Goal: Task Accomplishment & Management: Use online tool/utility

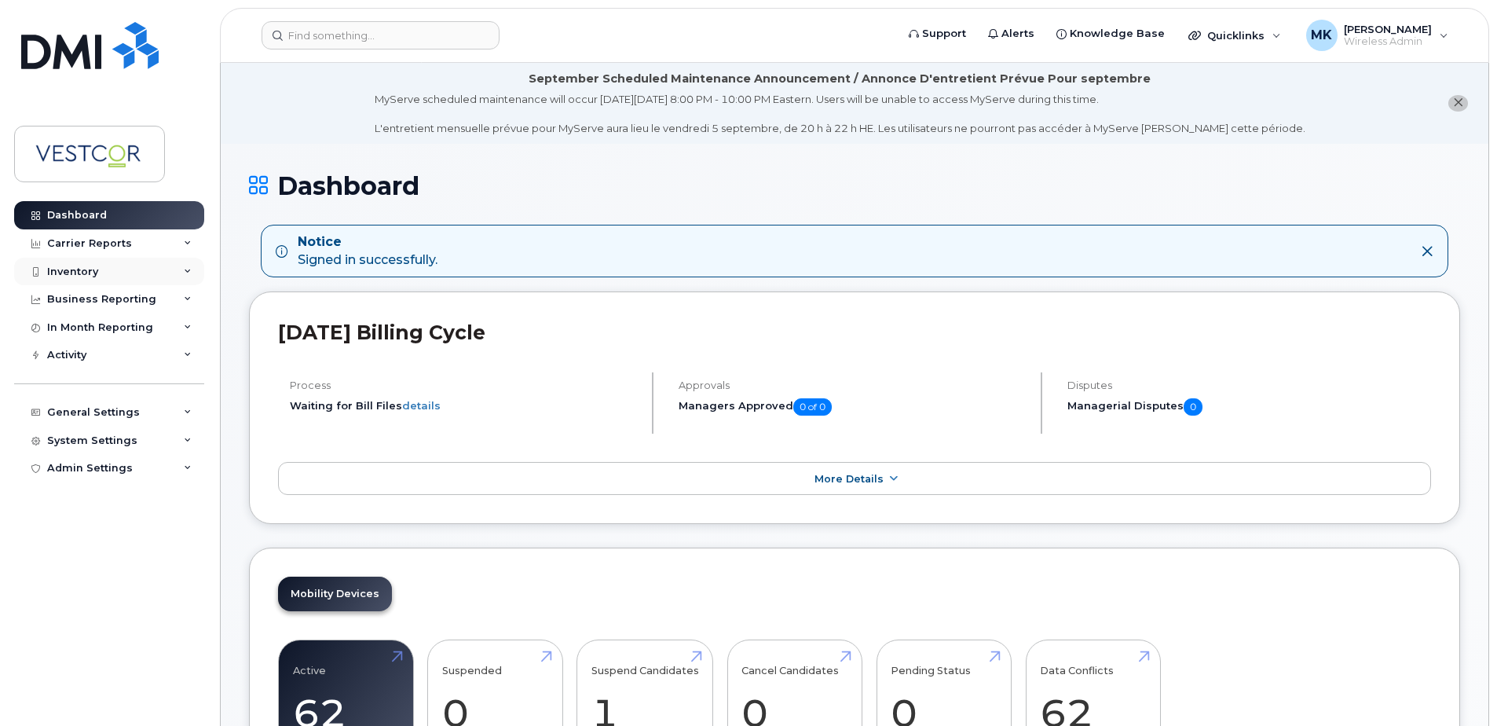
click at [92, 267] on div "Inventory" at bounding box center [72, 272] width 51 height 13
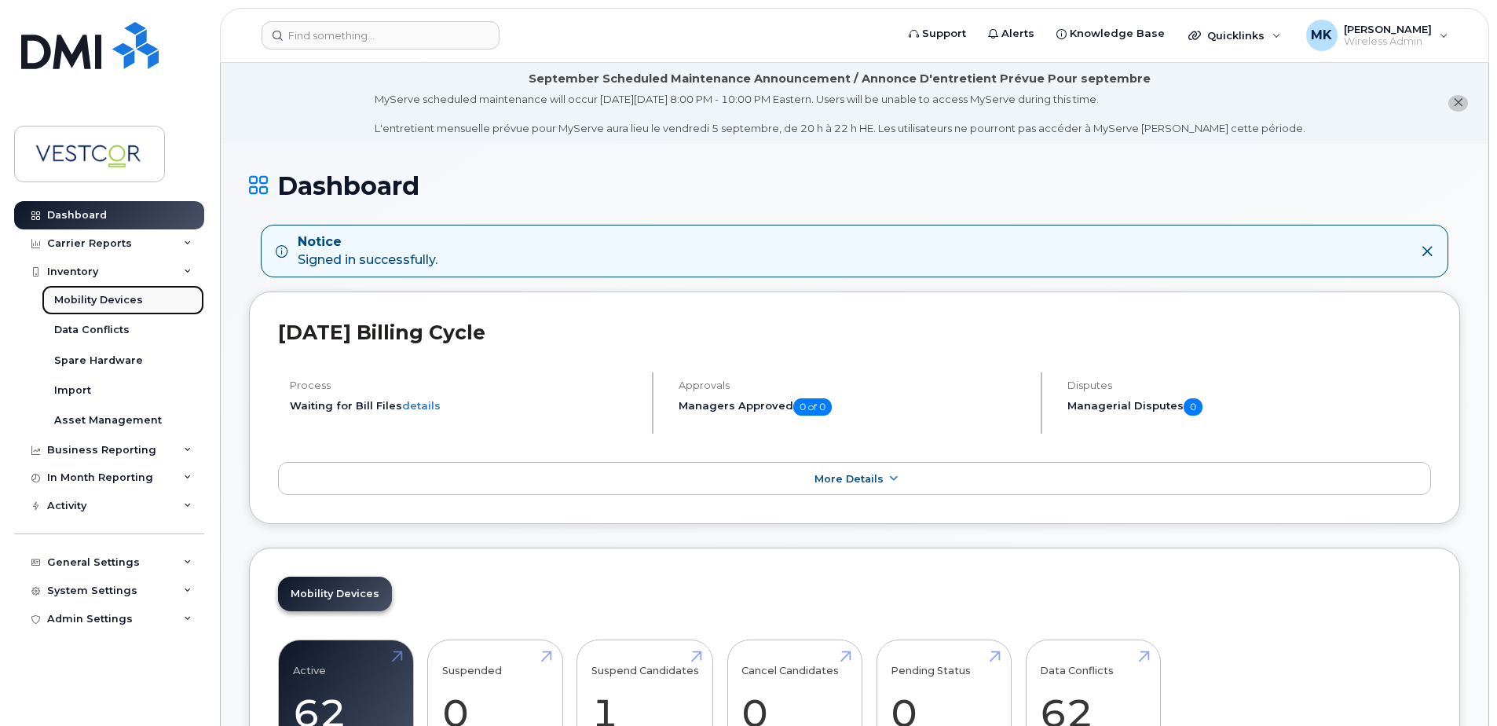
click at [125, 293] on div "Mobility Devices" at bounding box center [98, 300] width 89 height 14
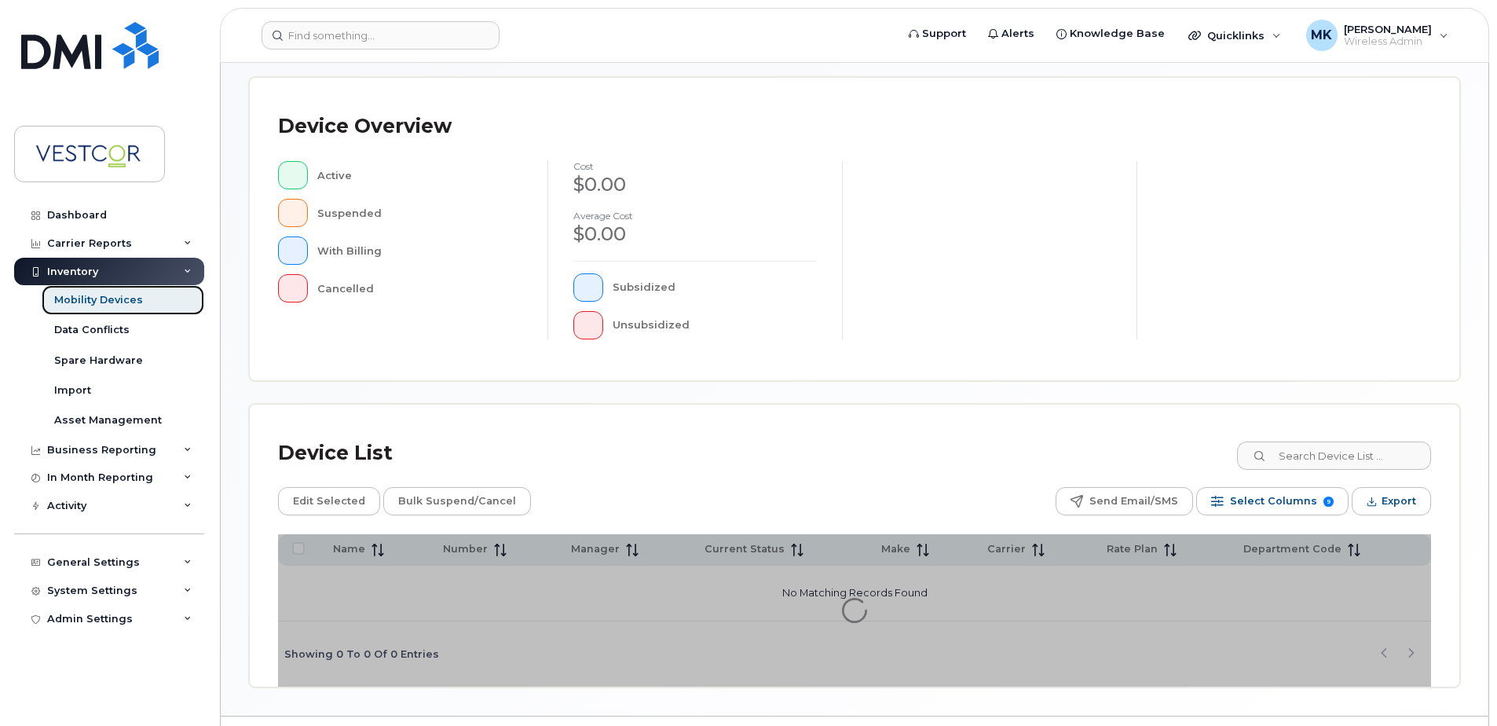
scroll to position [354, 0]
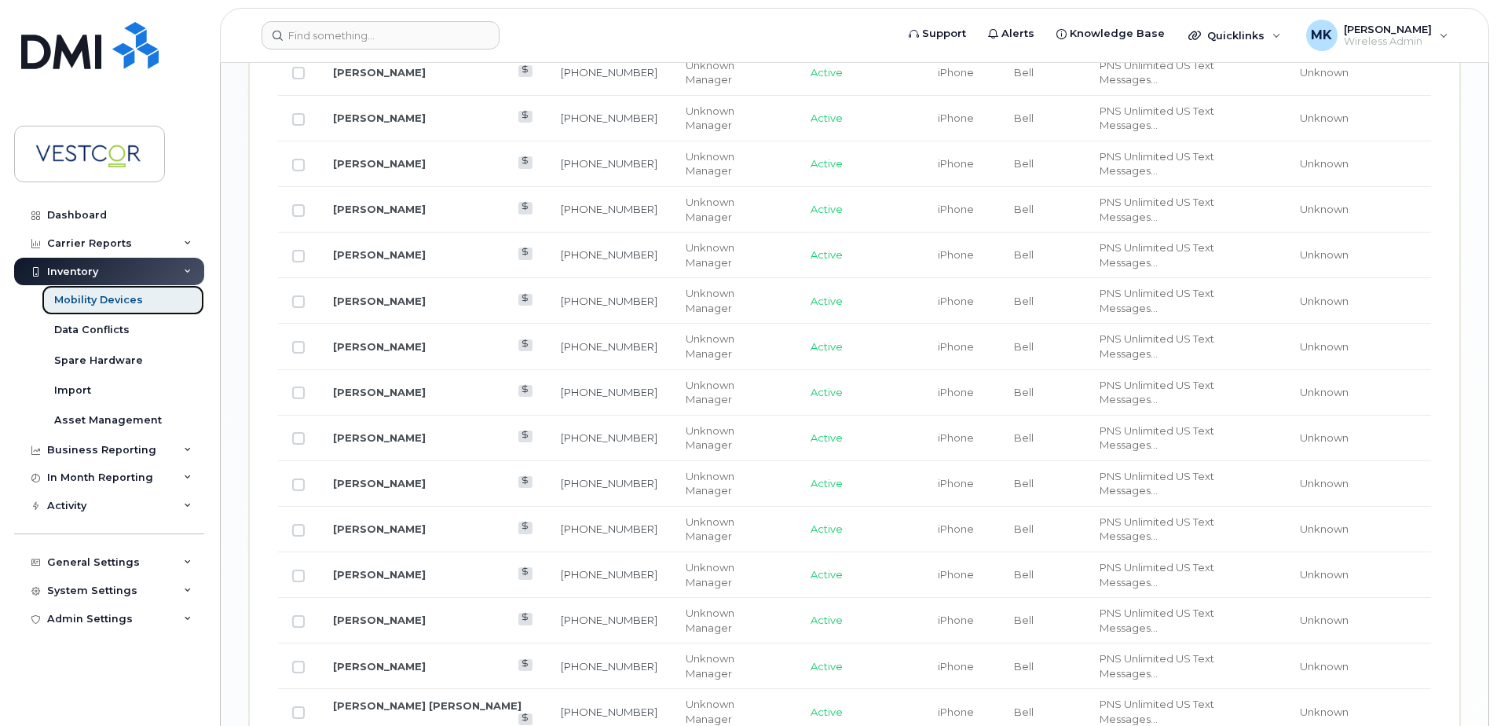
scroll to position [1893, 0]
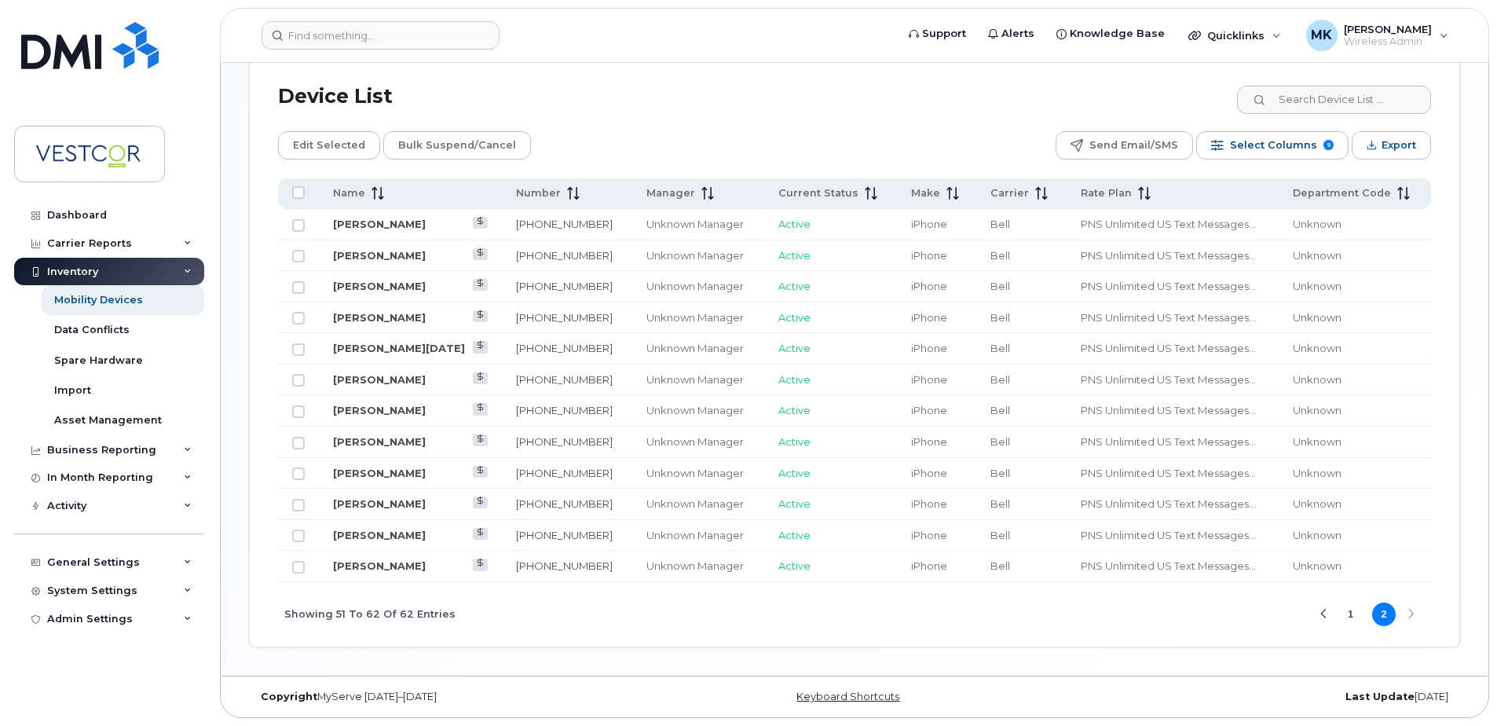
scroll to position [712, 0]
click at [369, 412] on link "[PERSON_NAME]" at bounding box center [379, 410] width 93 height 13
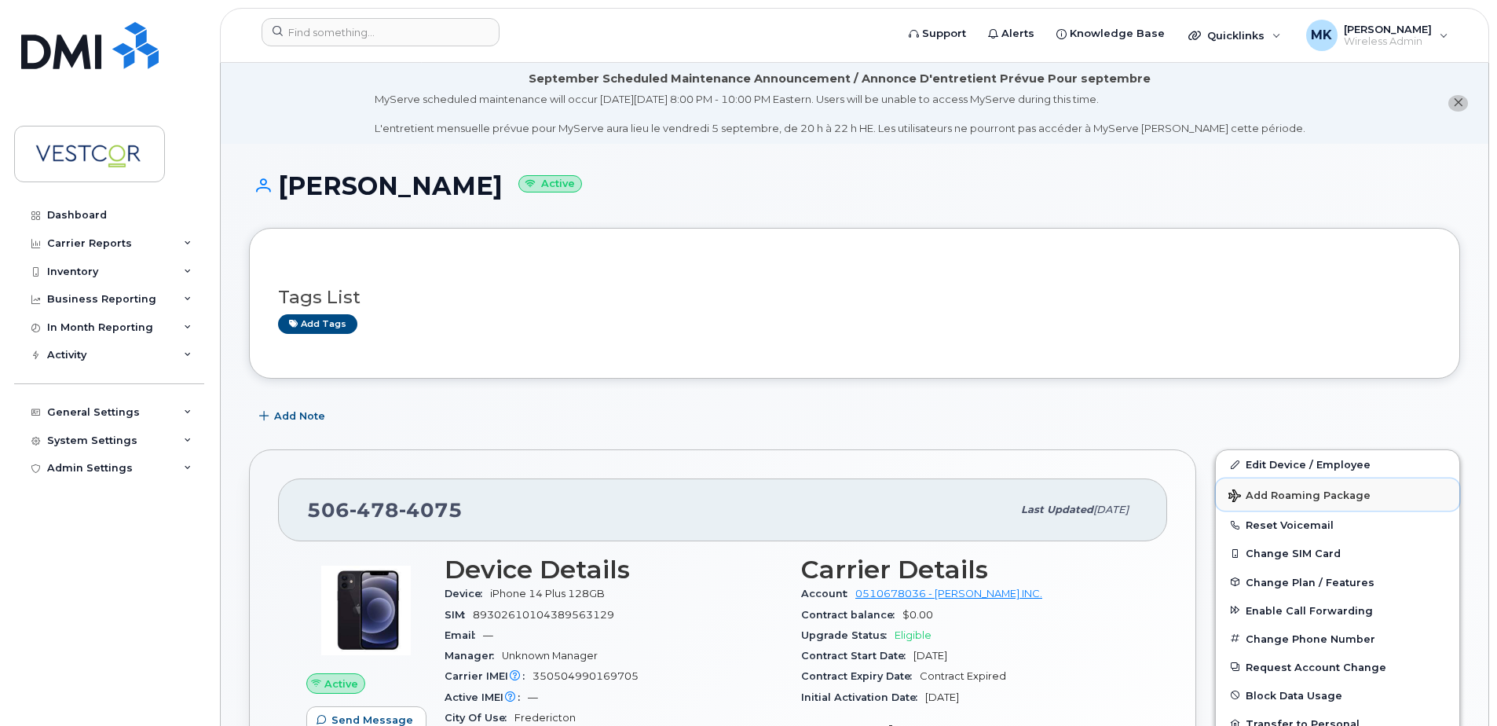
click at [1283, 493] on span "Add Roaming Package" at bounding box center [1300, 496] width 142 height 15
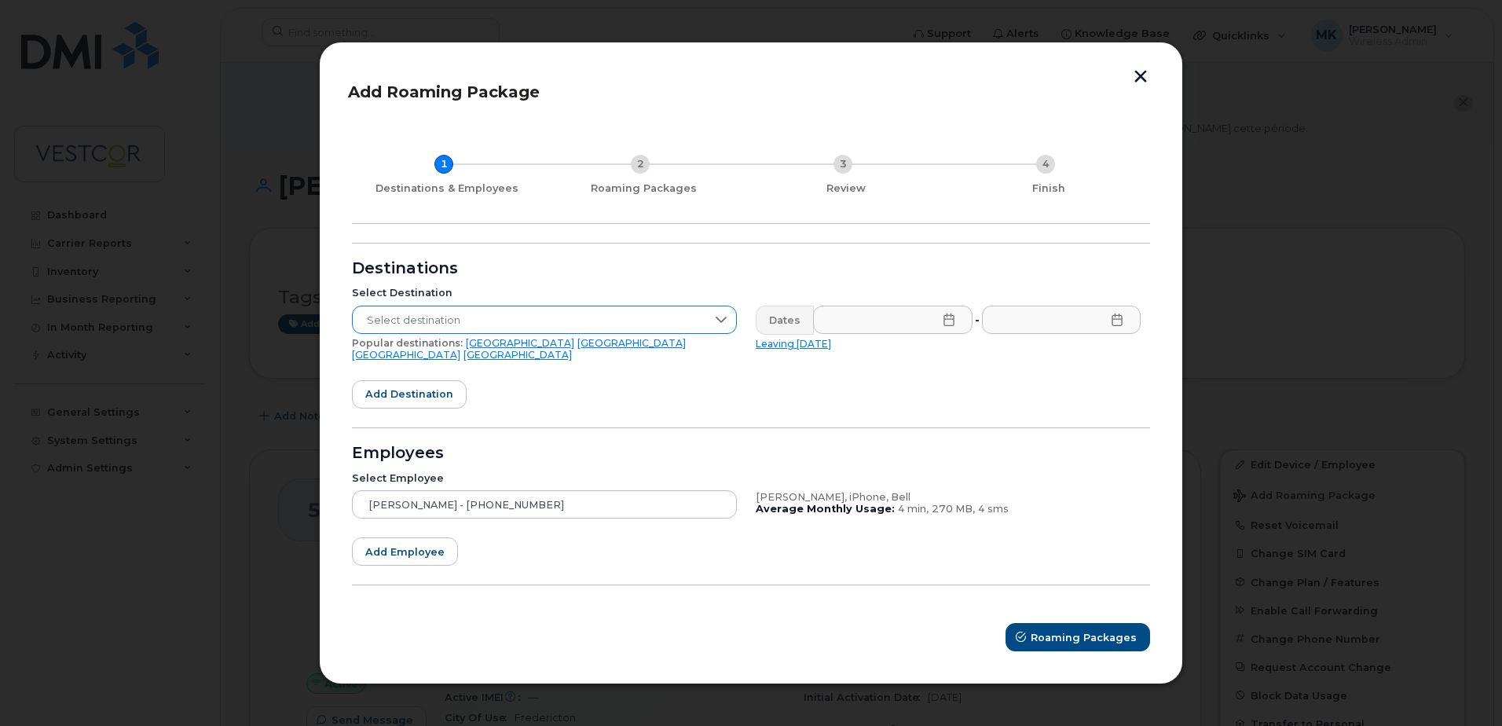
click at [723, 324] on icon at bounding box center [721, 319] width 13 height 13
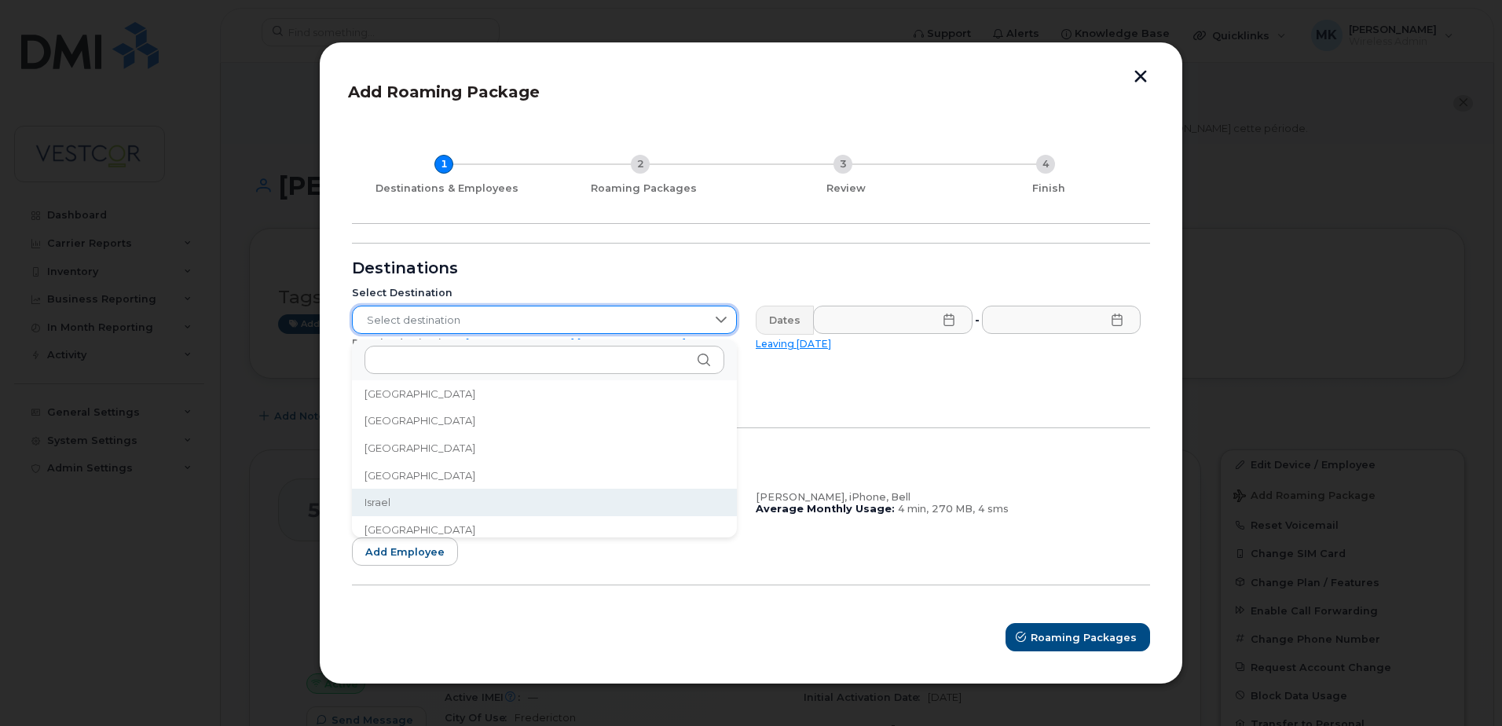
scroll to position [2456, 0]
click at [413, 520] on li "[GEOGRAPHIC_DATA]" at bounding box center [544, 524] width 385 height 27
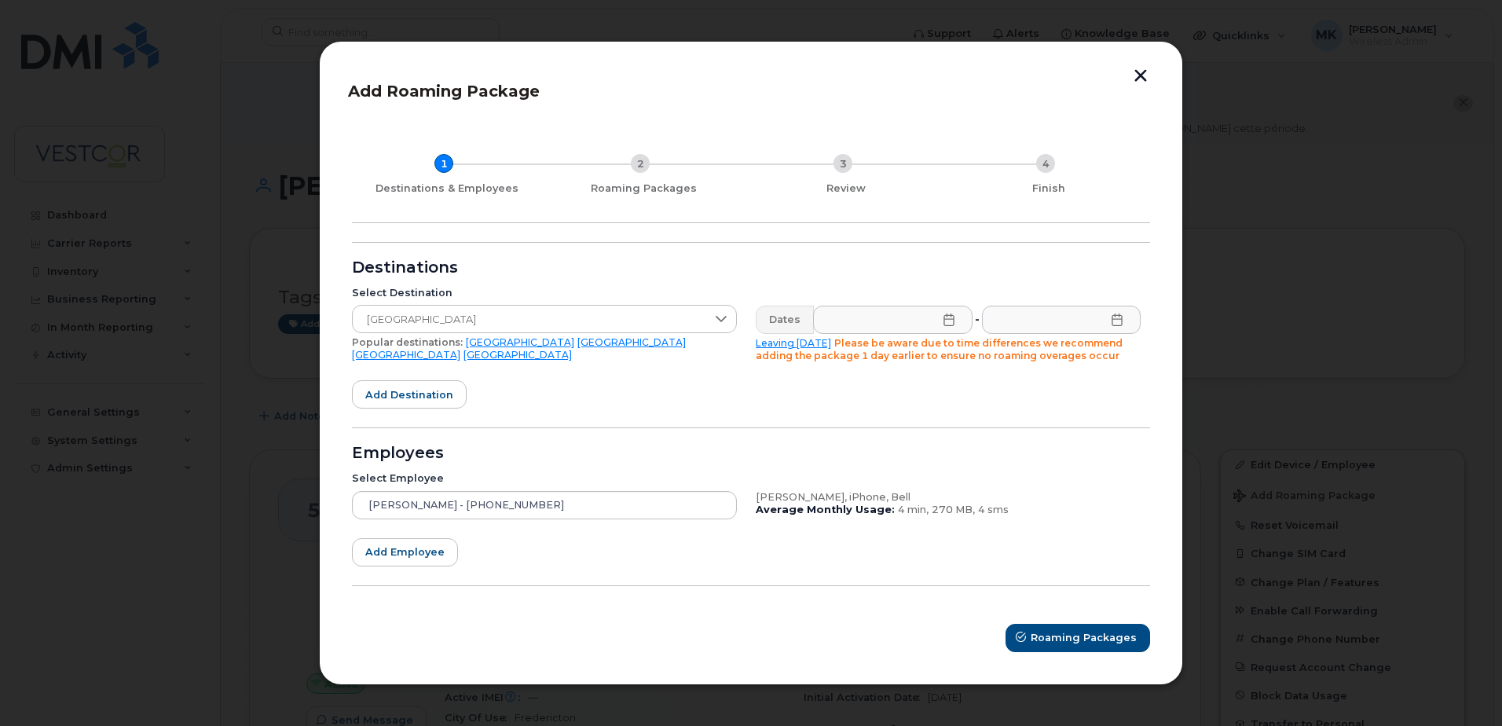
click at [949, 319] on icon at bounding box center [948, 319] width 10 height 13
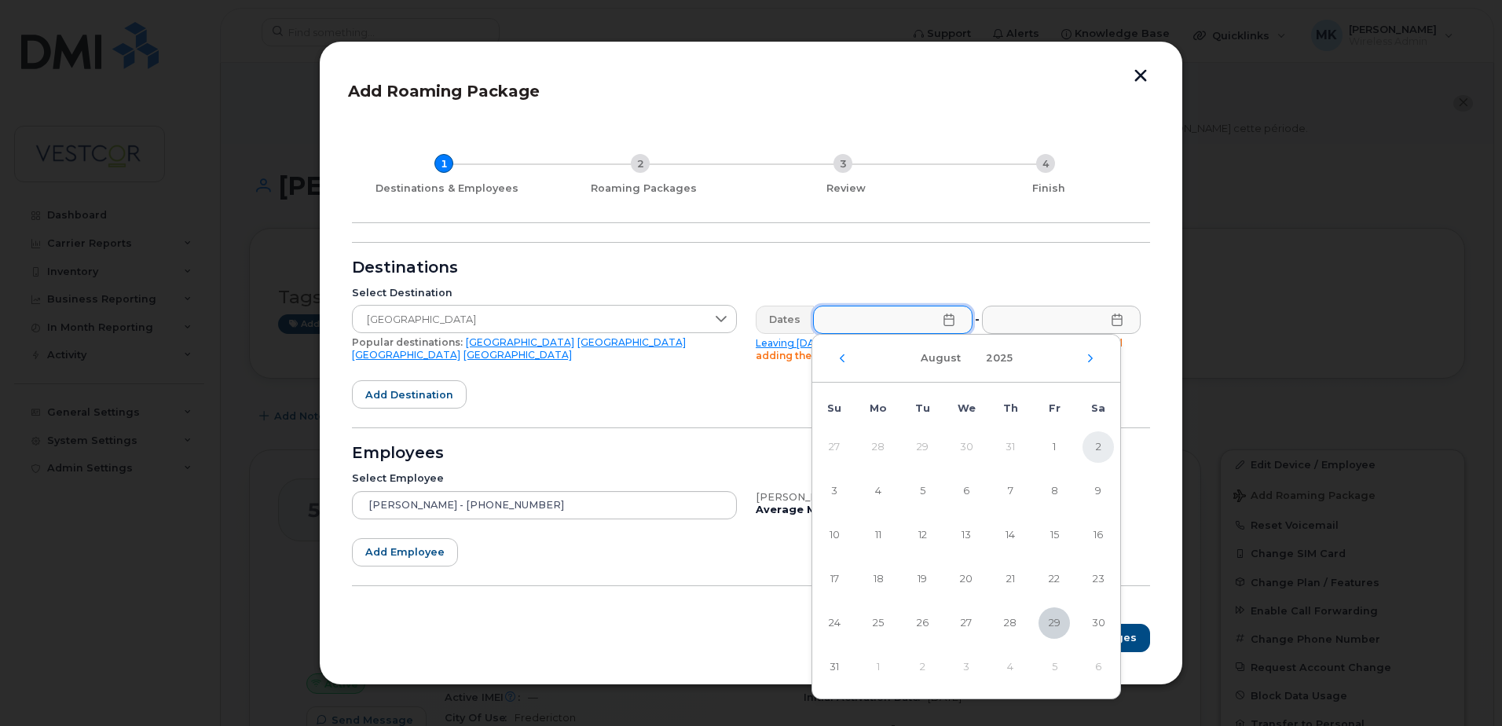
click at [1097, 446] on span "2" at bounding box center [1097, 446] width 31 height 31
type input "[DATE]"
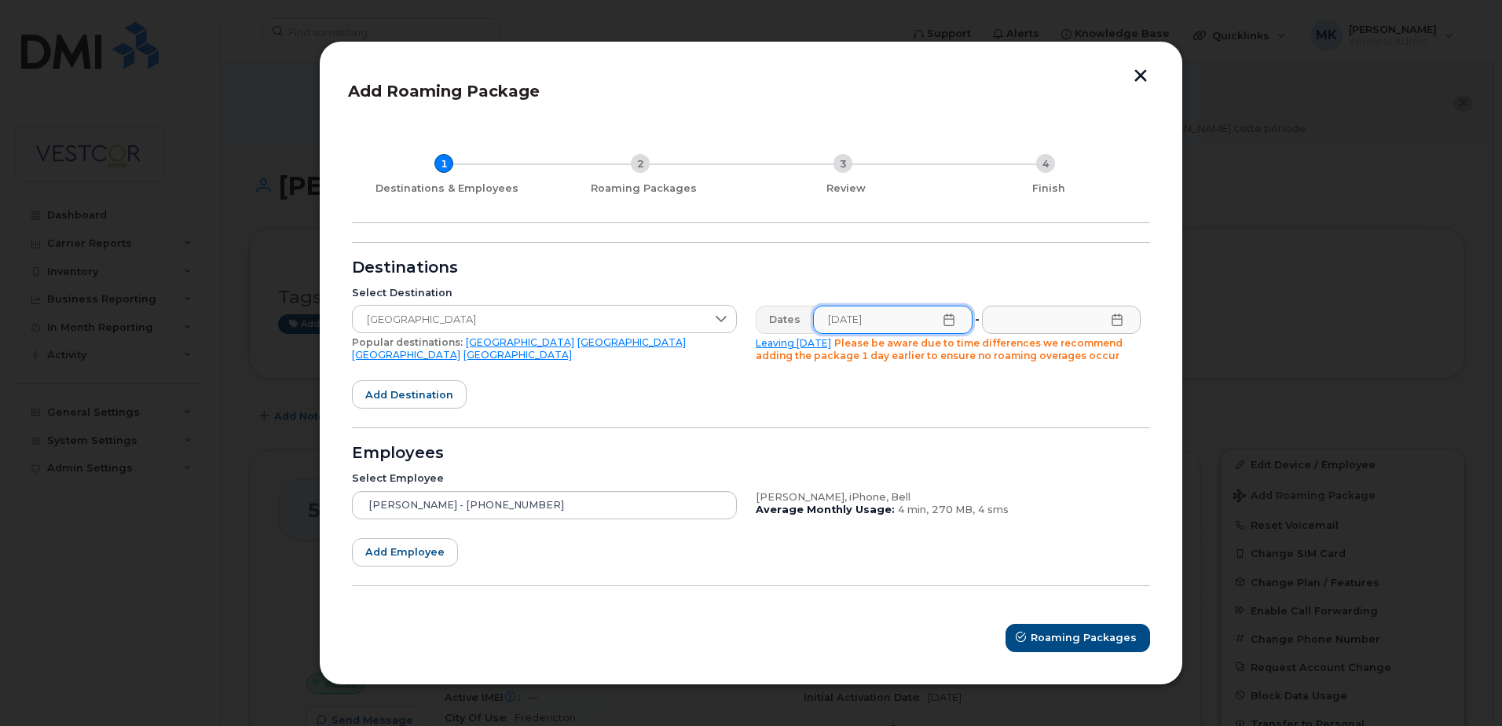
click at [1113, 323] on icon at bounding box center [1117, 319] width 13 height 13
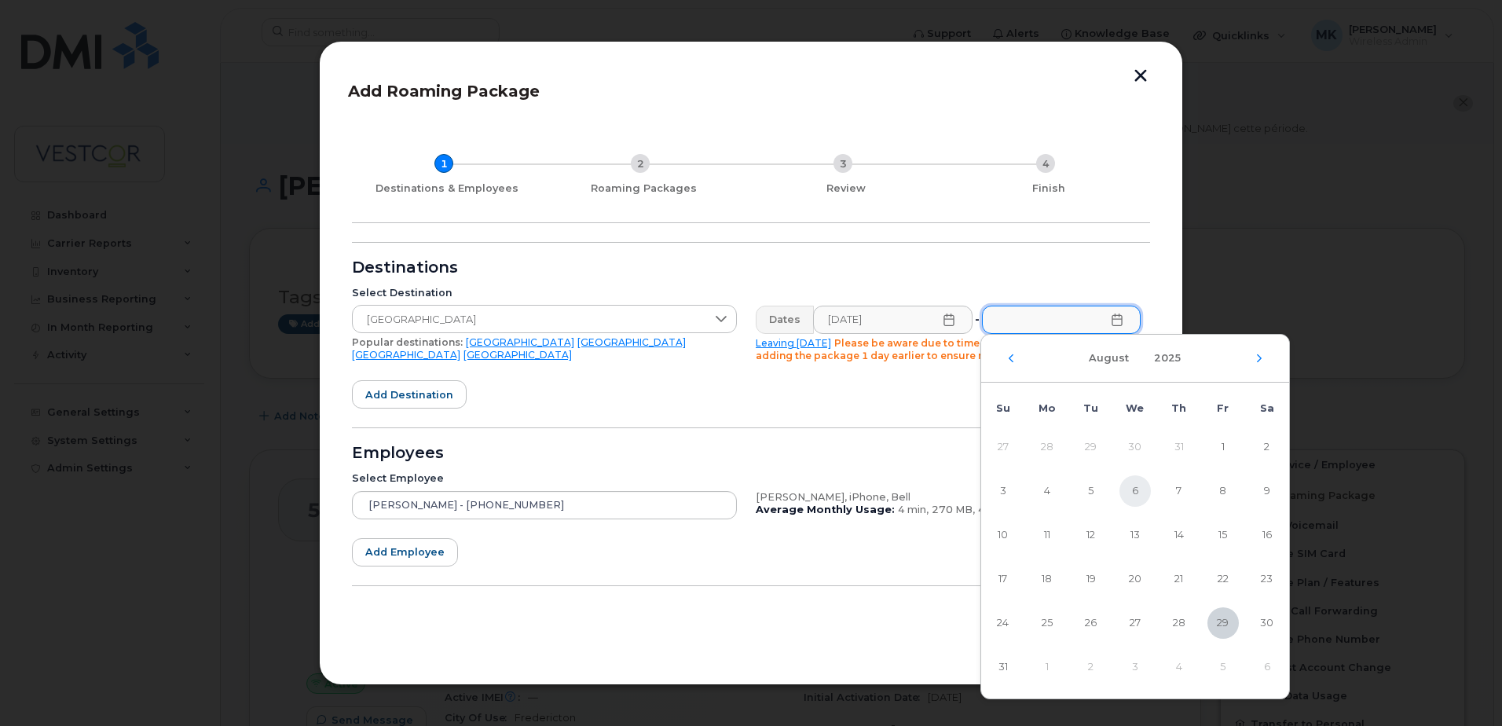
click at [1135, 485] on span "6" at bounding box center [1134, 490] width 31 height 31
type input "[DATE]"
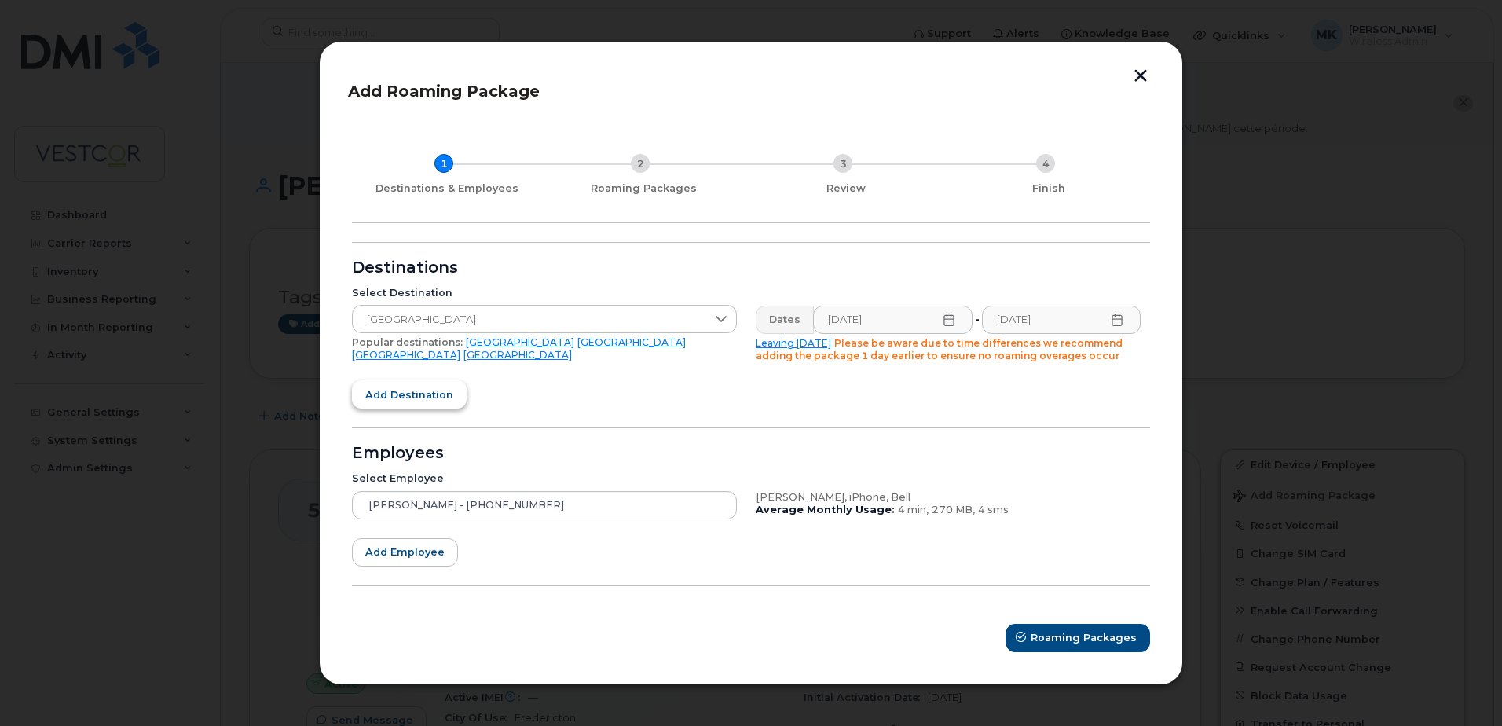
click at [430, 396] on span "Add destination" at bounding box center [409, 394] width 88 height 15
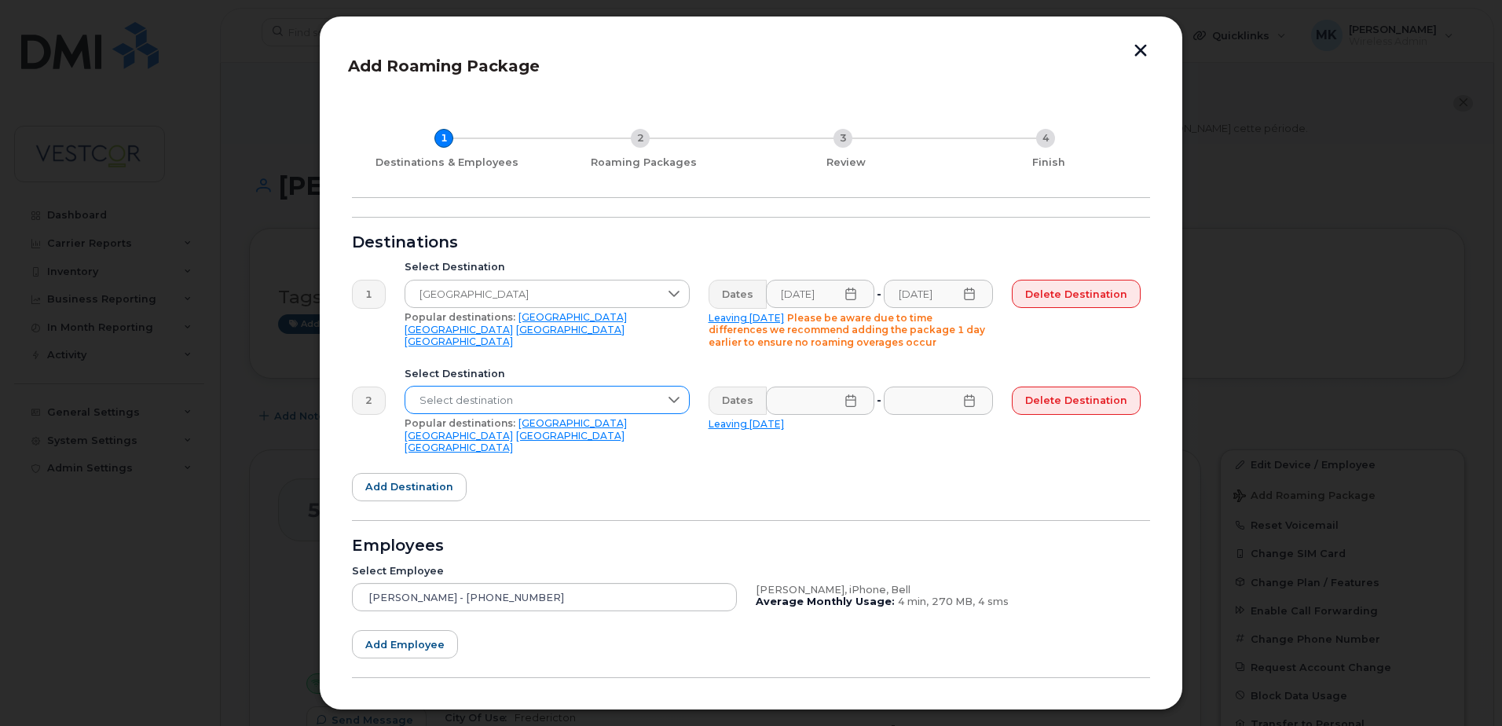
click at [670, 398] on icon at bounding box center [674, 400] width 11 height 6
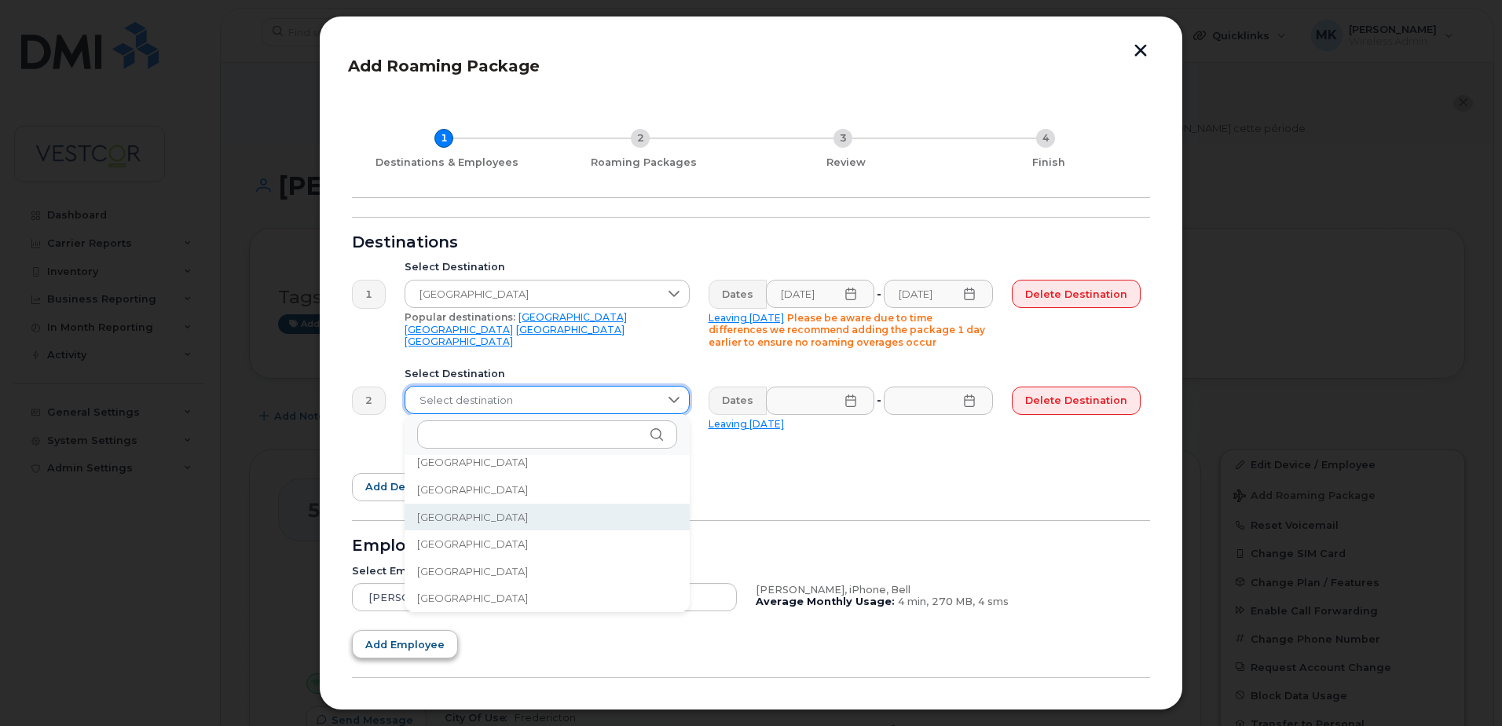
scroll to position [4465, 0]
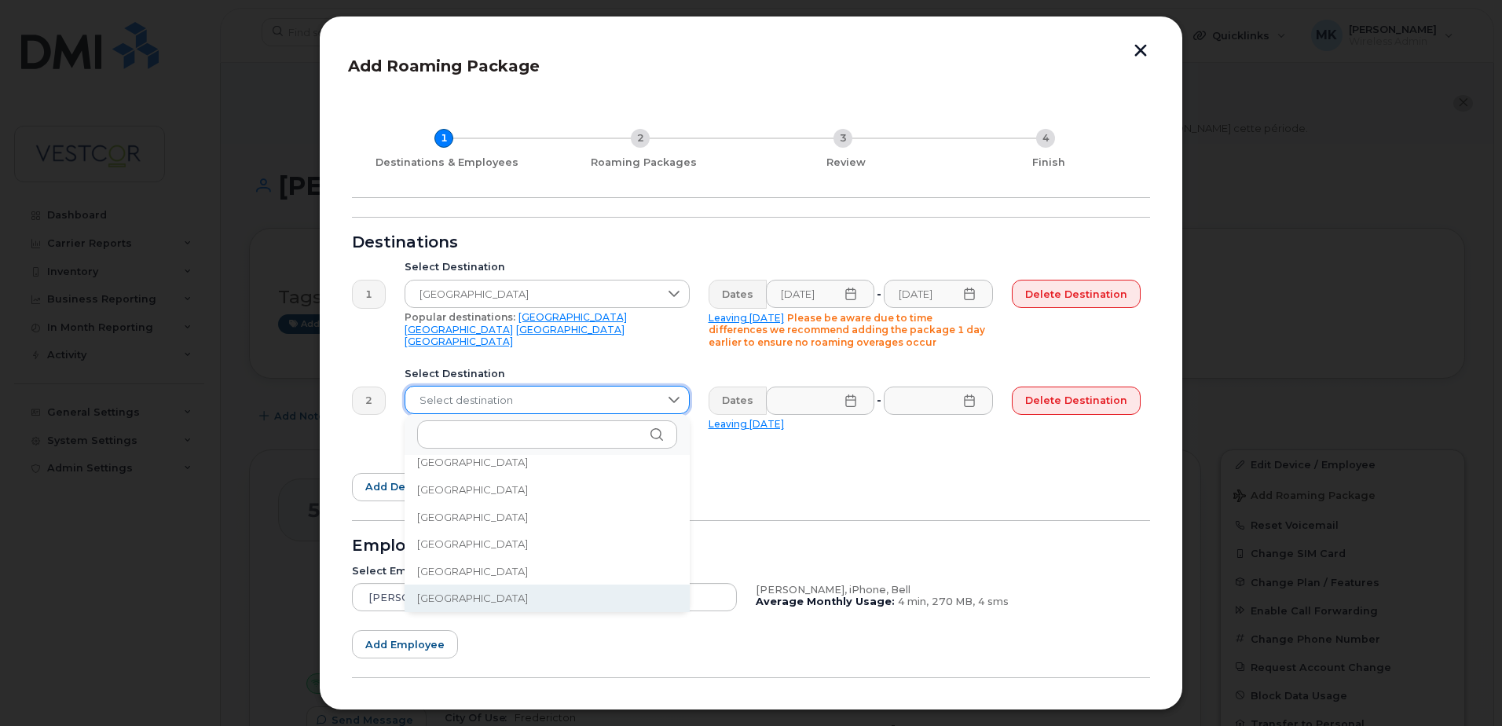
click at [443, 601] on span "[GEOGRAPHIC_DATA]" at bounding box center [472, 598] width 111 height 15
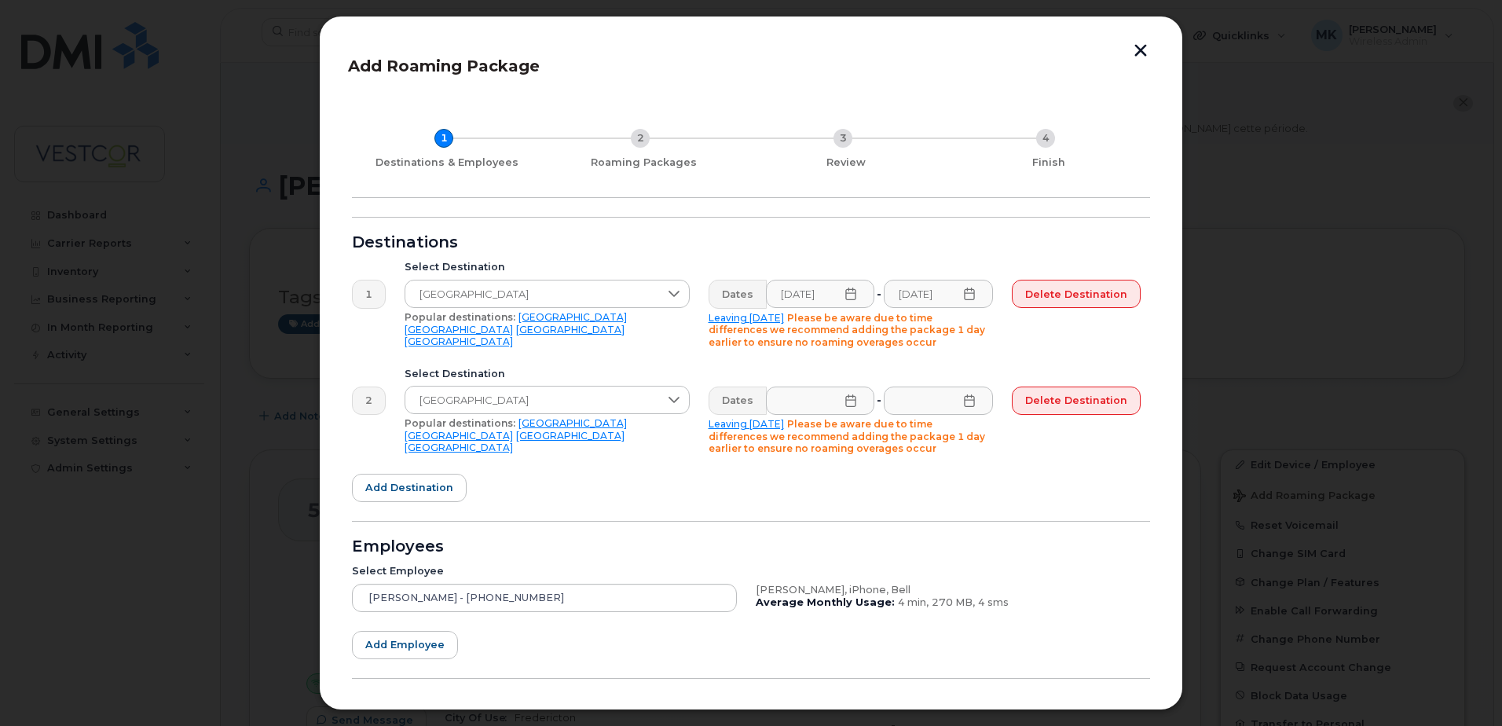
click at [852, 397] on icon at bounding box center [851, 400] width 10 height 13
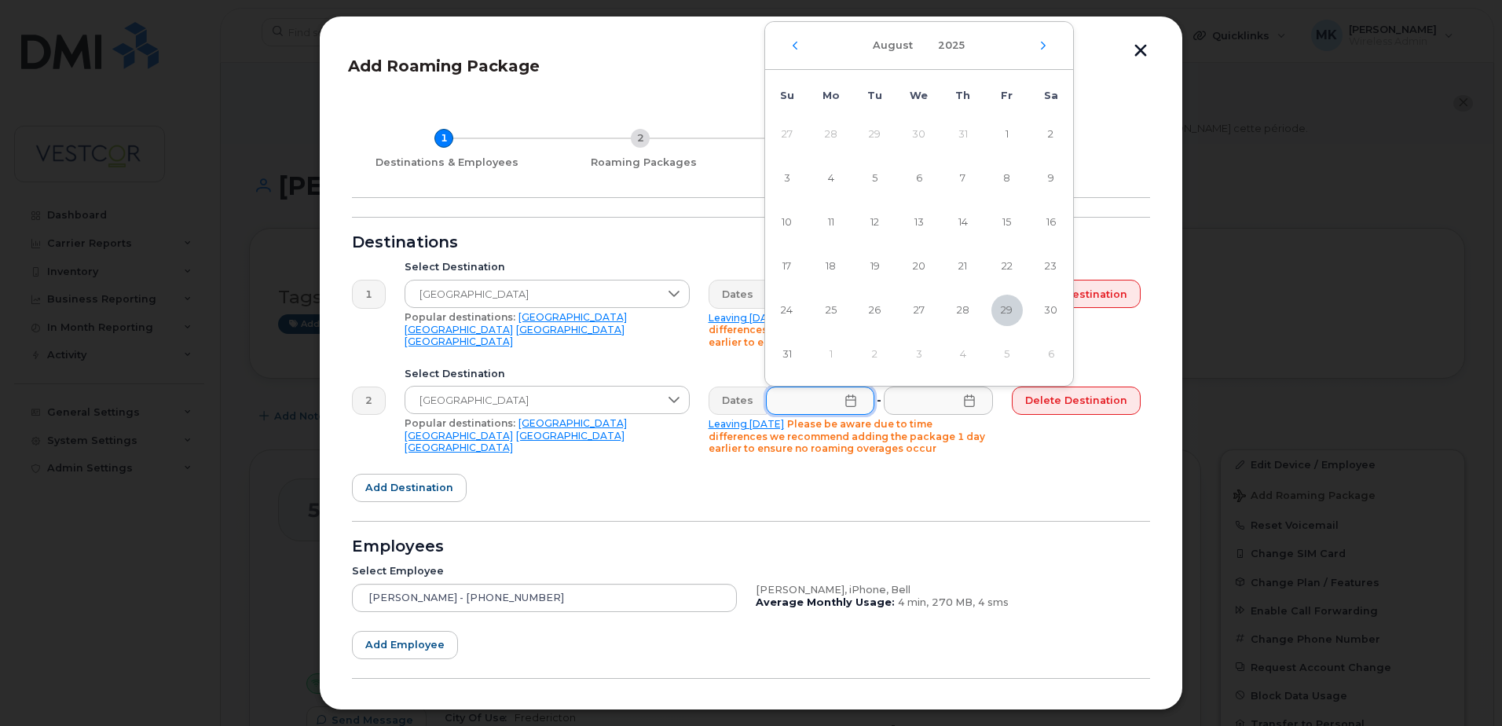
click at [1044, 39] on div "[DATE]" at bounding box center [919, 46] width 308 height 48
click at [1046, 49] on icon "Next Month" at bounding box center [1043, 45] width 9 height 13
click at [1051, 130] on span "6" at bounding box center [1050, 134] width 31 height 31
type input "[DATE]"
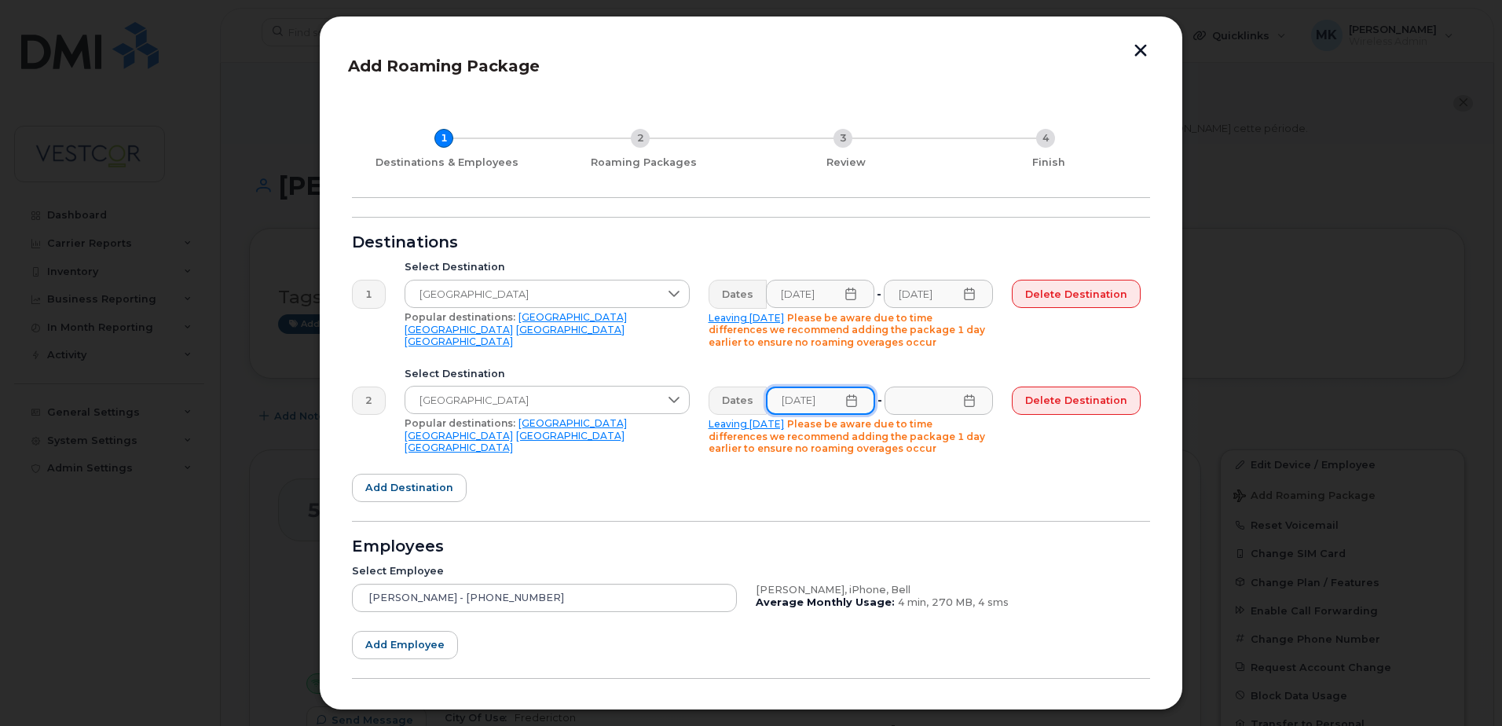
scroll to position [0, 4]
click at [968, 397] on icon at bounding box center [969, 400] width 10 height 13
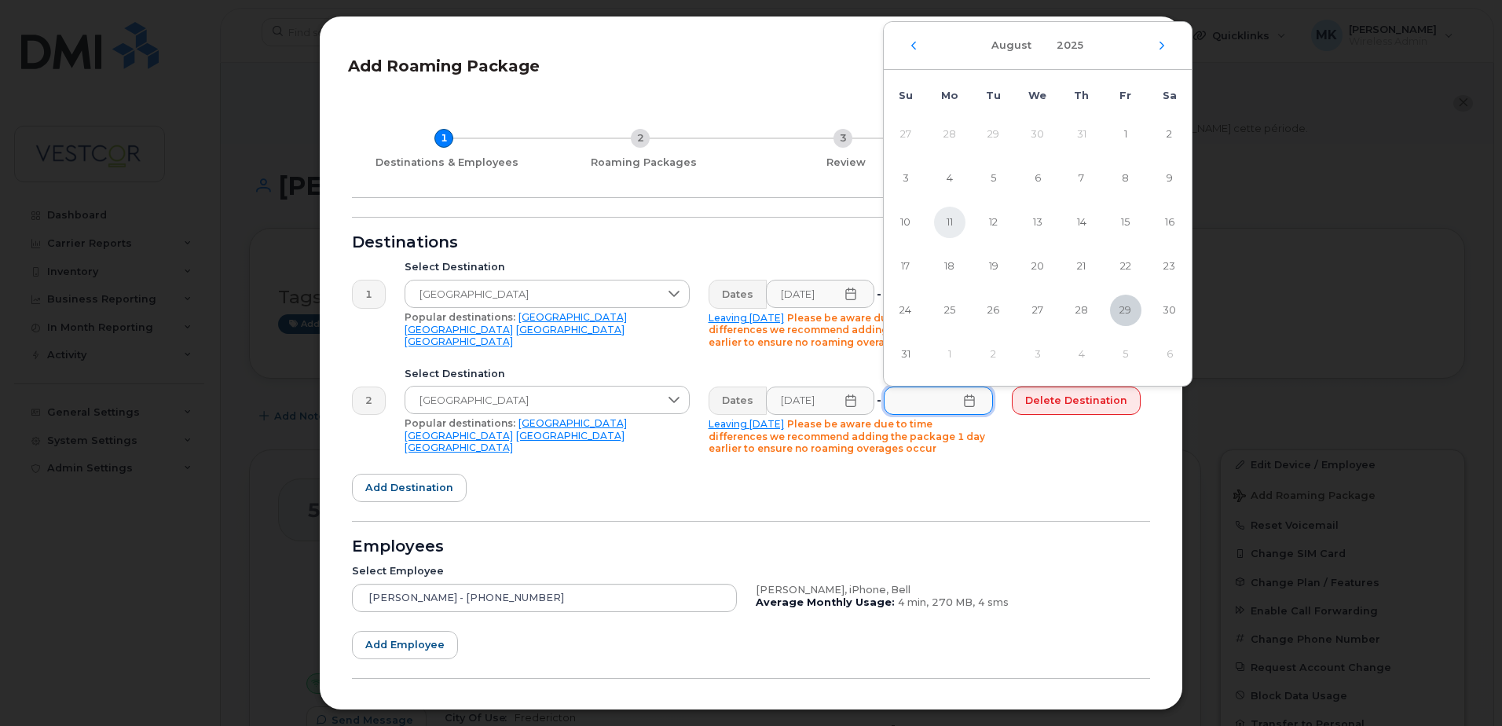
click at [949, 220] on span "11" at bounding box center [949, 222] width 31 height 31
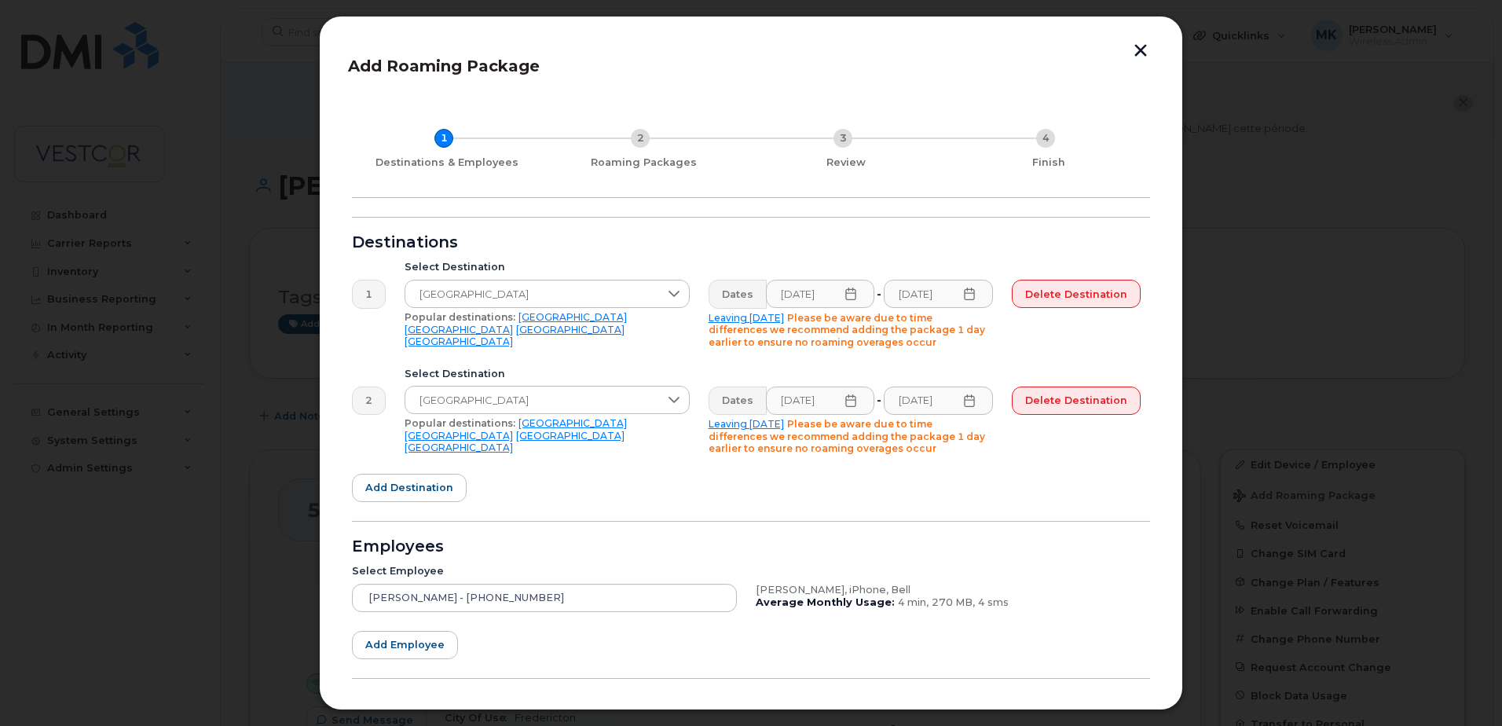
click at [1051, 480] on form "Destinations 1 Select Destination [GEOGRAPHIC_DATA] Popular destinations: [GEOG…" at bounding box center [751, 481] width 798 height 528
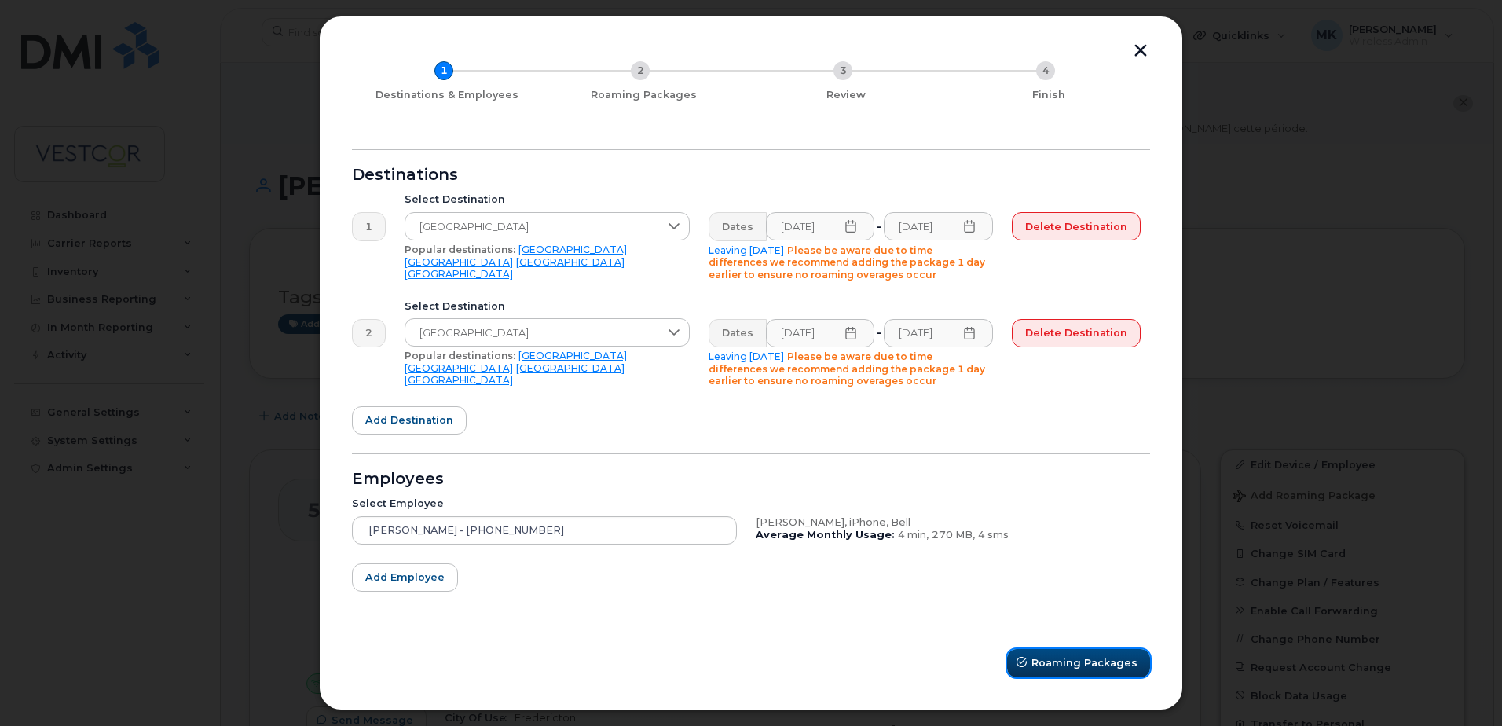
click at [1051, 657] on span "Roaming Packages" at bounding box center [1084, 662] width 106 height 15
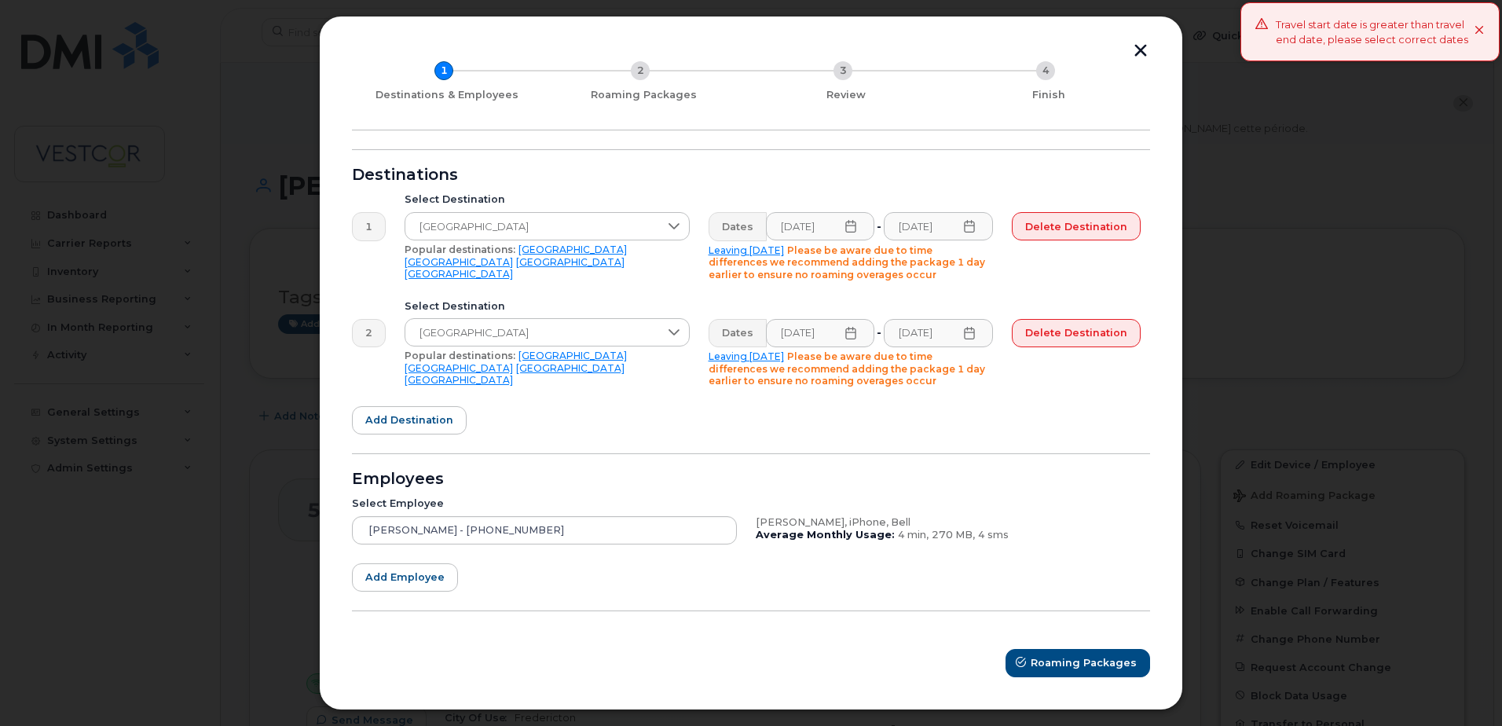
click at [972, 332] on icon at bounding box center [969, 333] width 10 height 13
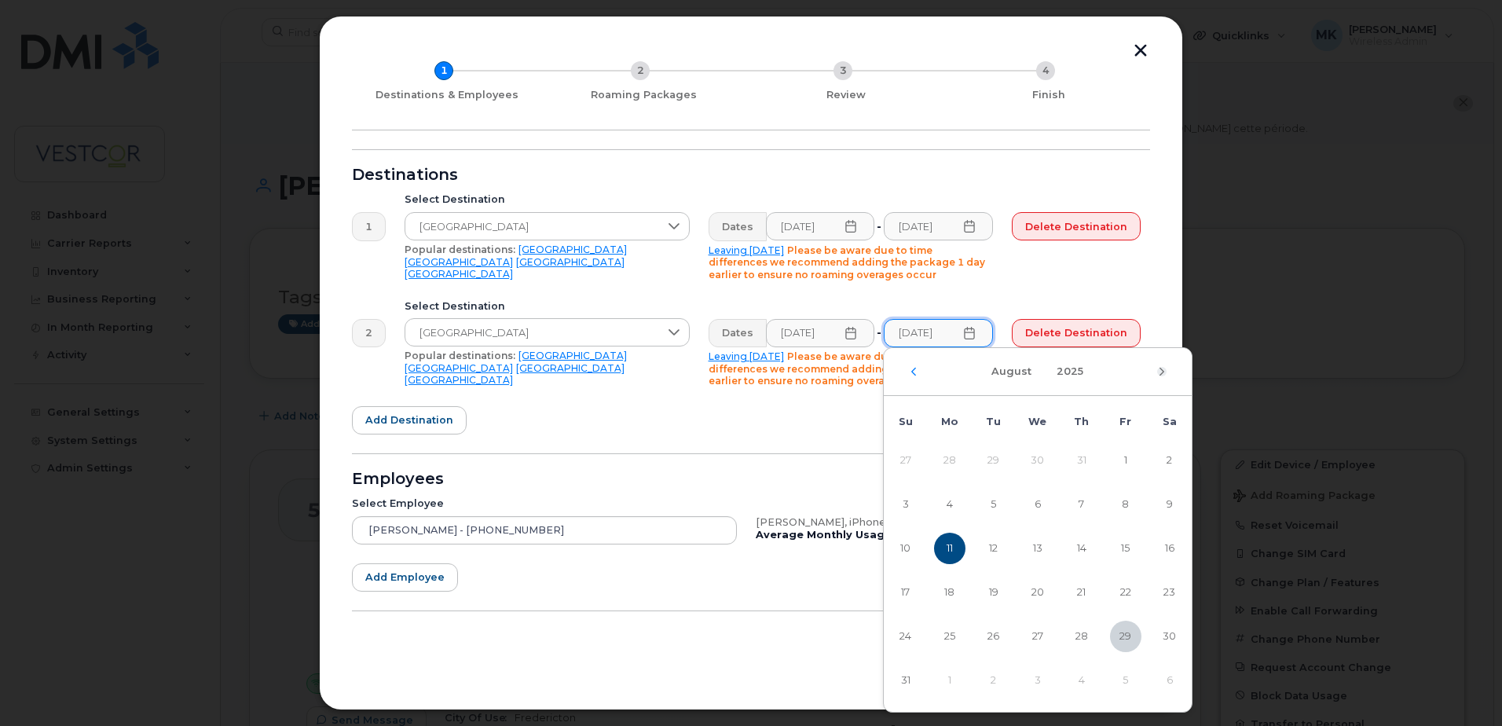
click at [1163, 368] on icon "Next Month" at bounding box center [1161, 371] width 9 height 13
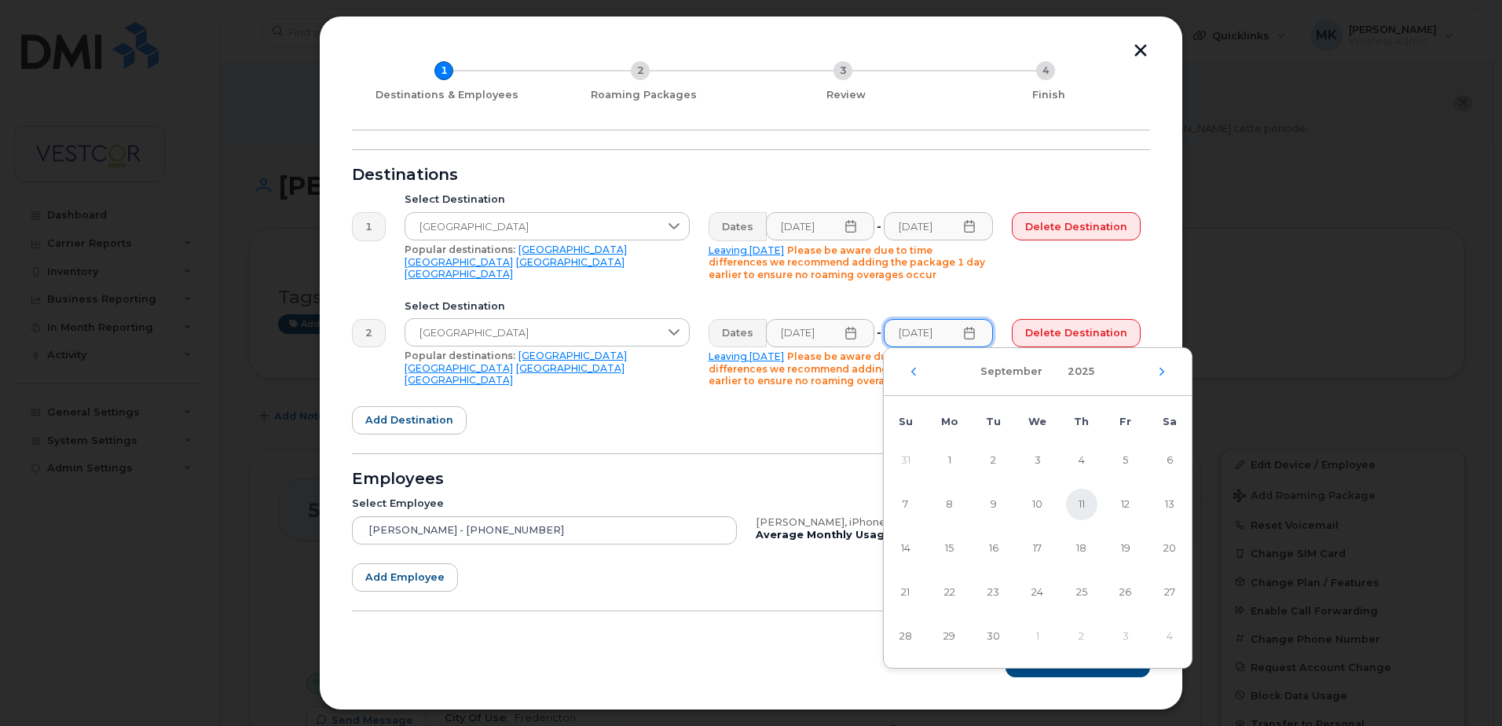
click at [1083, 500] on span "11" at bounding box center [1081, 504] width 31 height 31
type input "[DATE]"
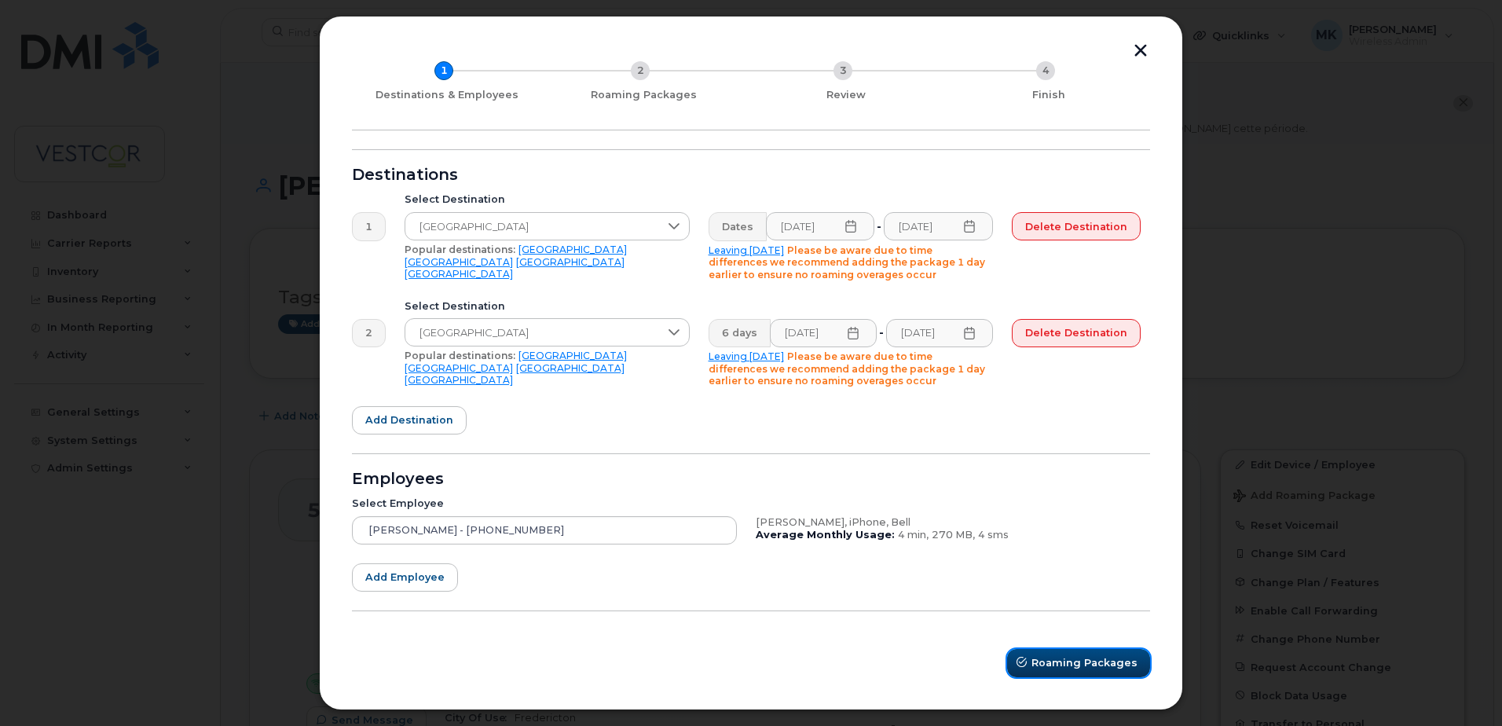
click at [1073, 664] on span "Roaming Packages" at bounding box center [1084, 662] width 106 height 15
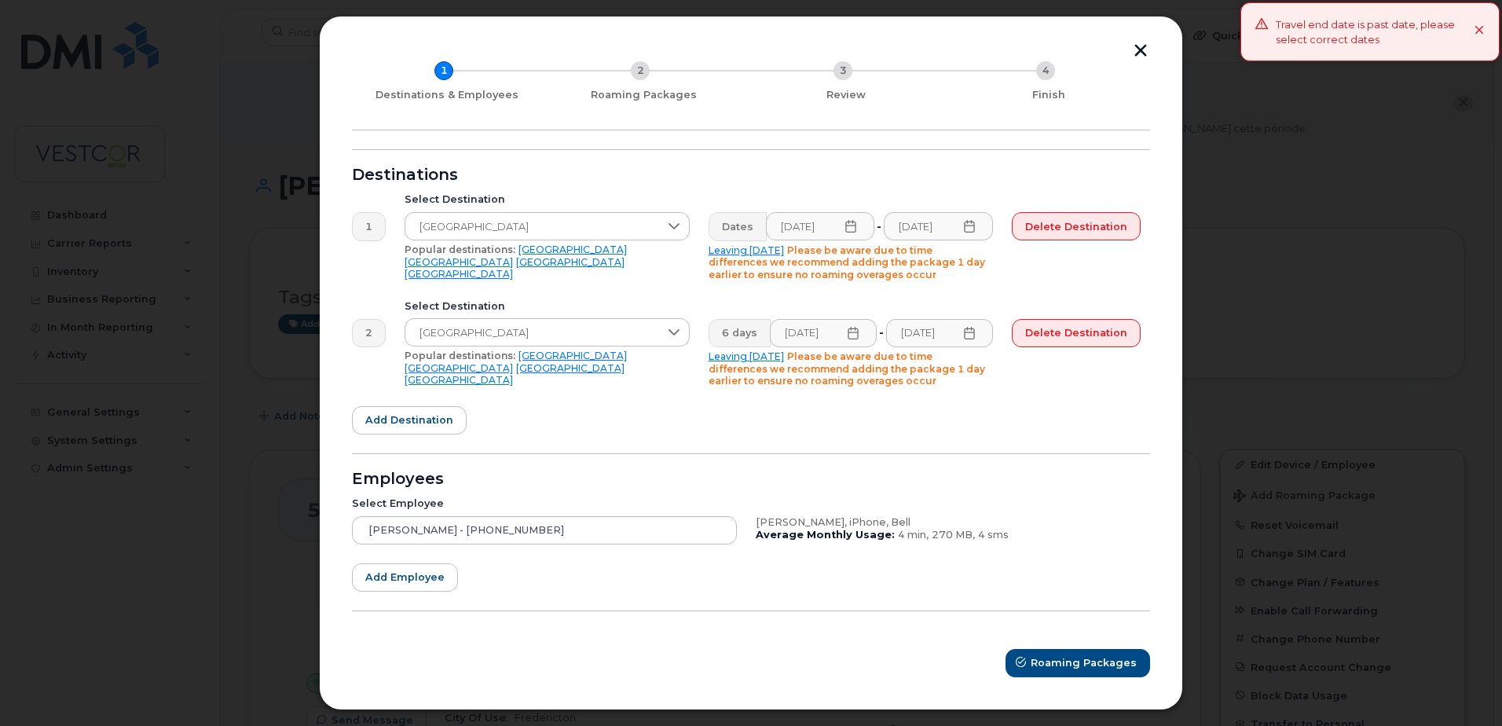
click at [853, 228] on icon at bounding box center [850, 226] width 13 height 13
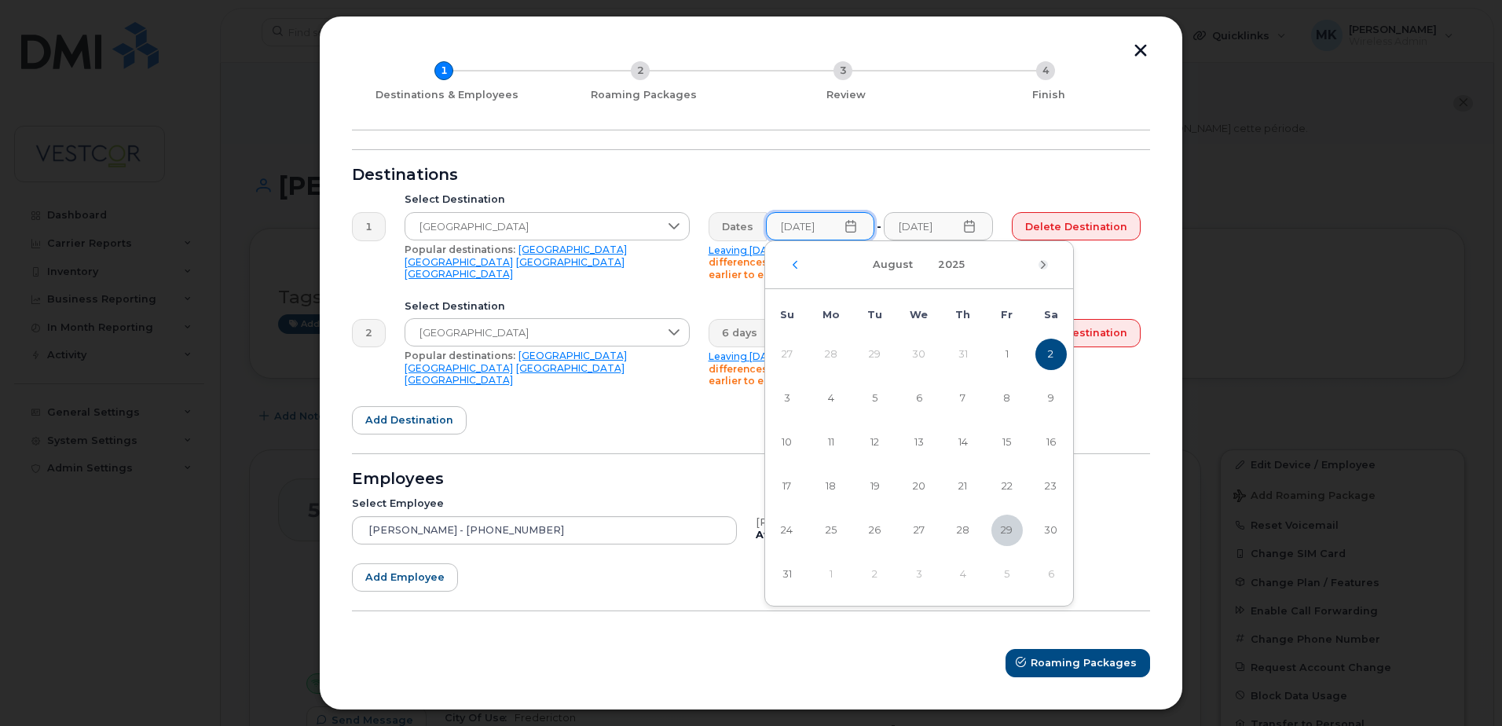
scroll to position [0, 0]
click at [1042, 262] on icon "Next Month" at bounding box center [1043, 265] width 5 height 8
click at [874, 352] on span "2" at bounding box center [874, 354] width 31 height 31
type input "[DATE]"
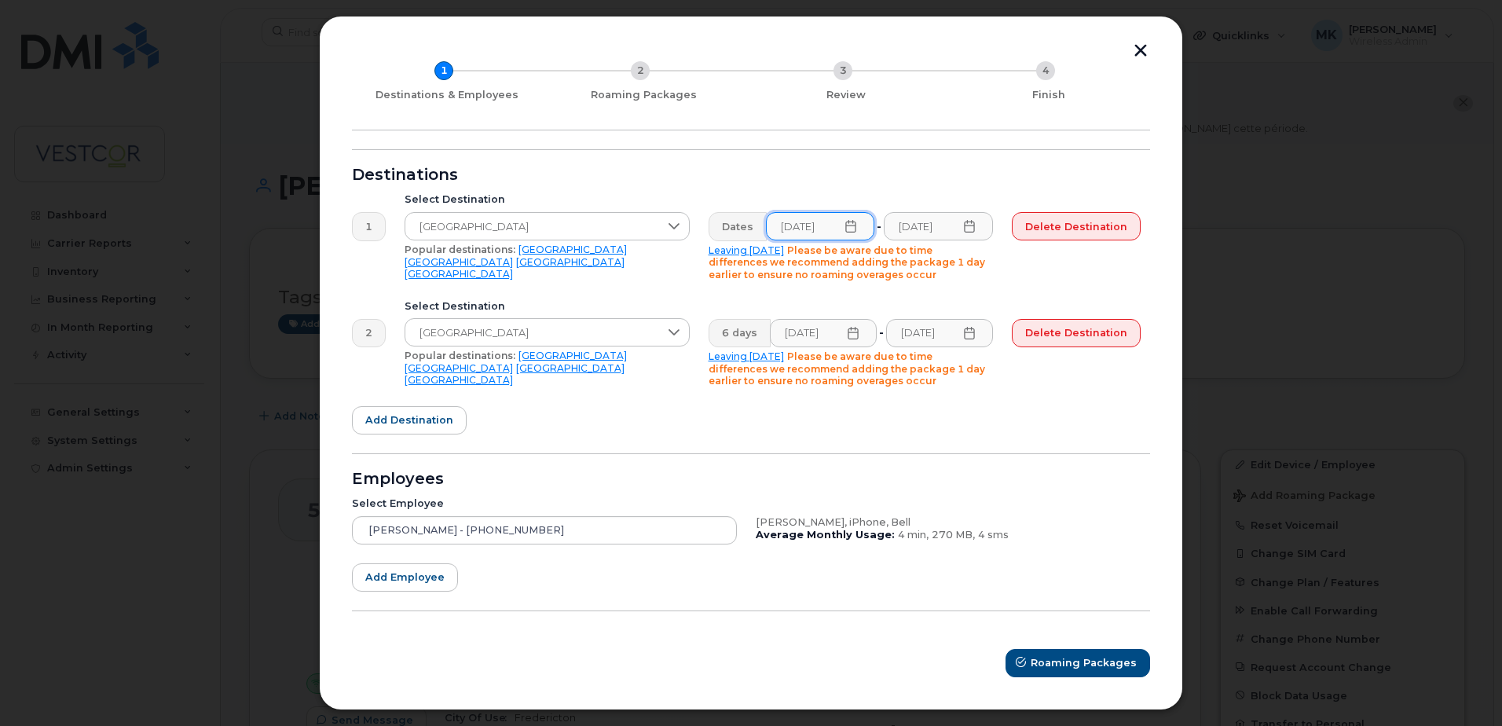
click at [971, 223] on icon at bounding box center [969, 226] width 13 height 13
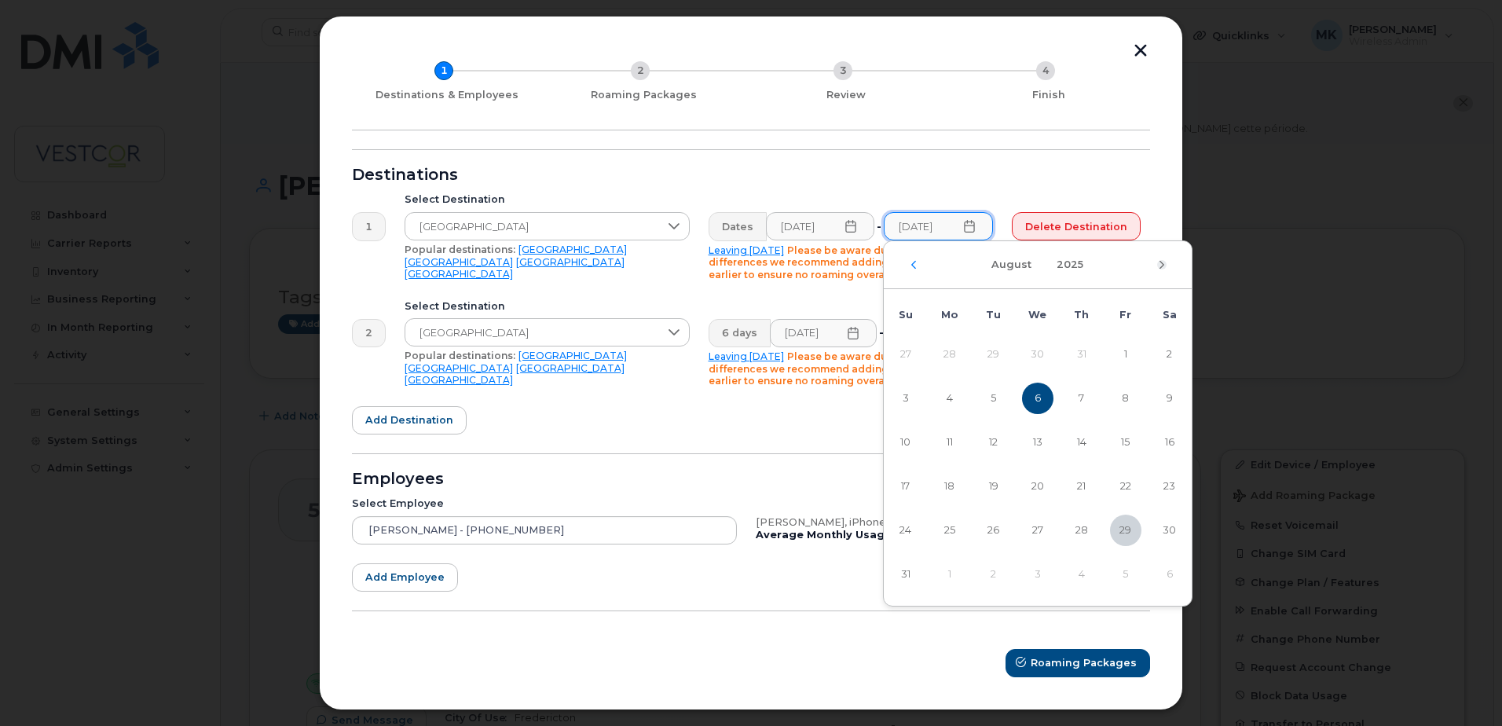
click at [1162, 265] on icon "Next Month" at bounding box center [1161, 264] width 9 height 13
click at [1170, 348] on span "6" at bounding box center [1169, 354] width 31 height 31
type input "[DATE]"
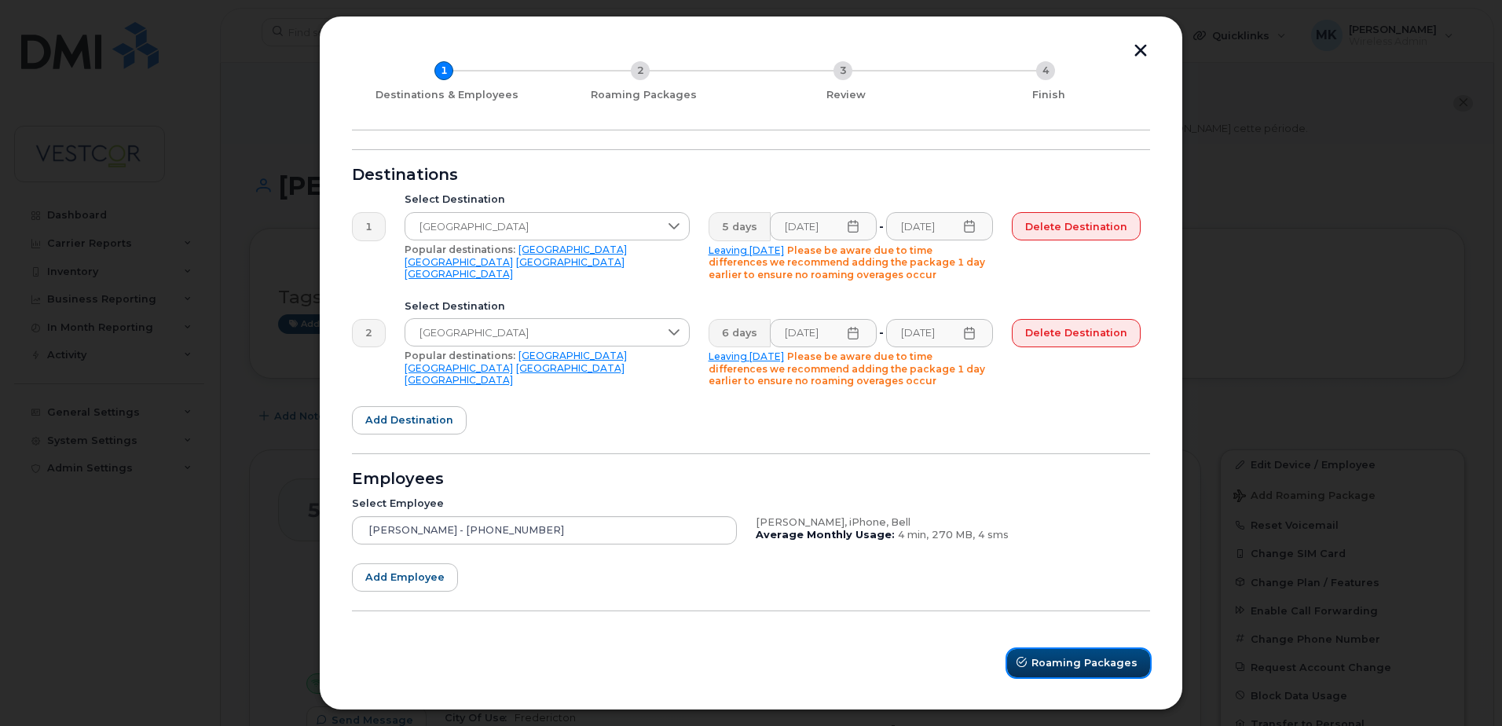
click at [1057, 659] on span "Roaming Packages" at bounding box center [1084, 662] width 106 height 15
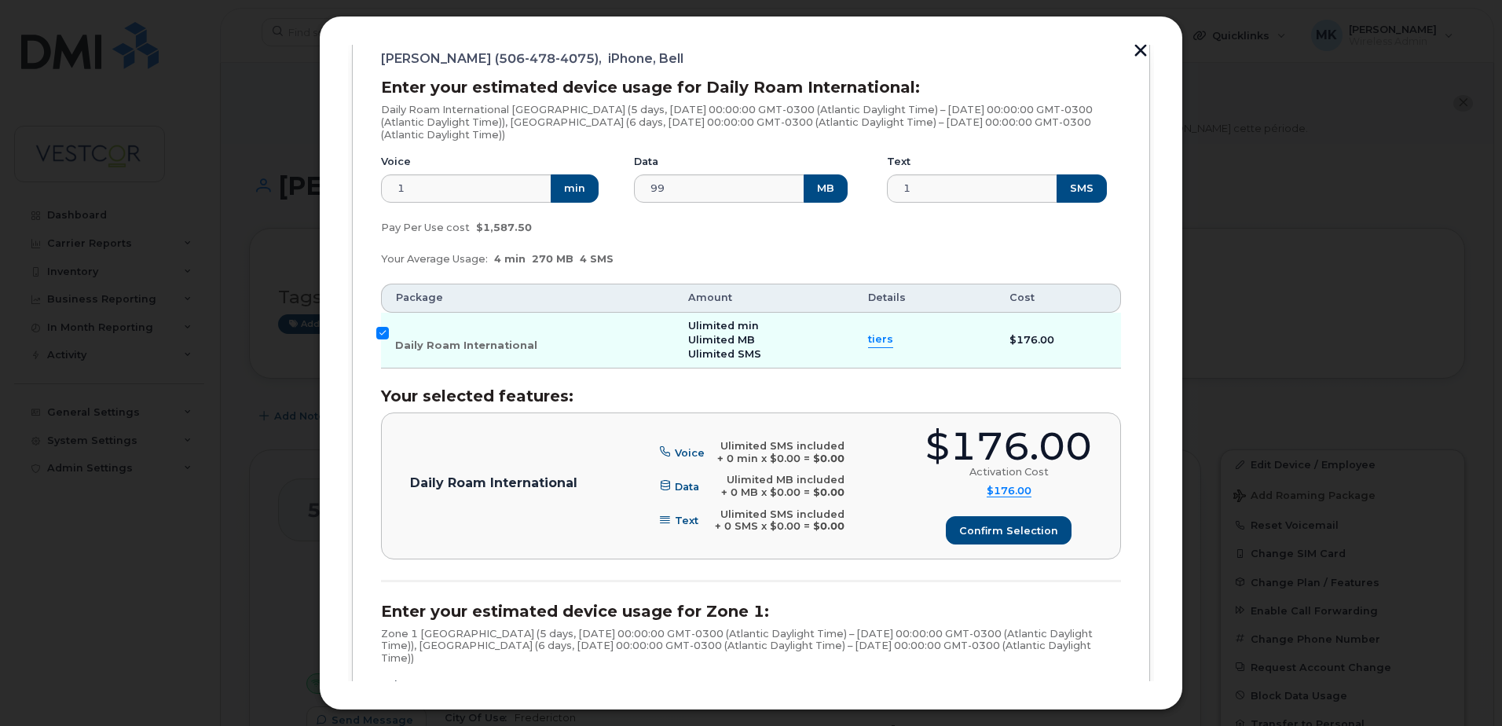
scroll to position [303, 0]
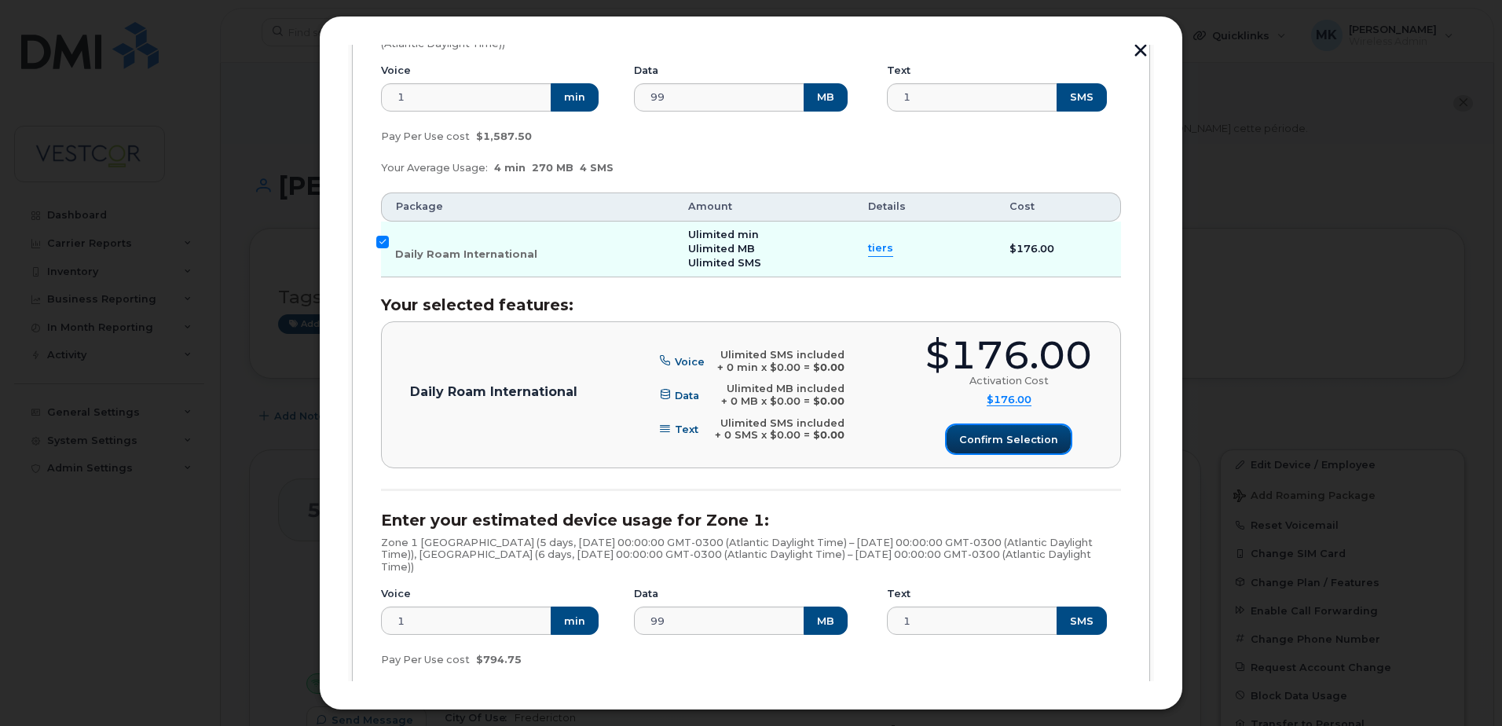
click at [984, 433] on span "Confirm selection" at bounding box center [1008, 439] width 99 height 15
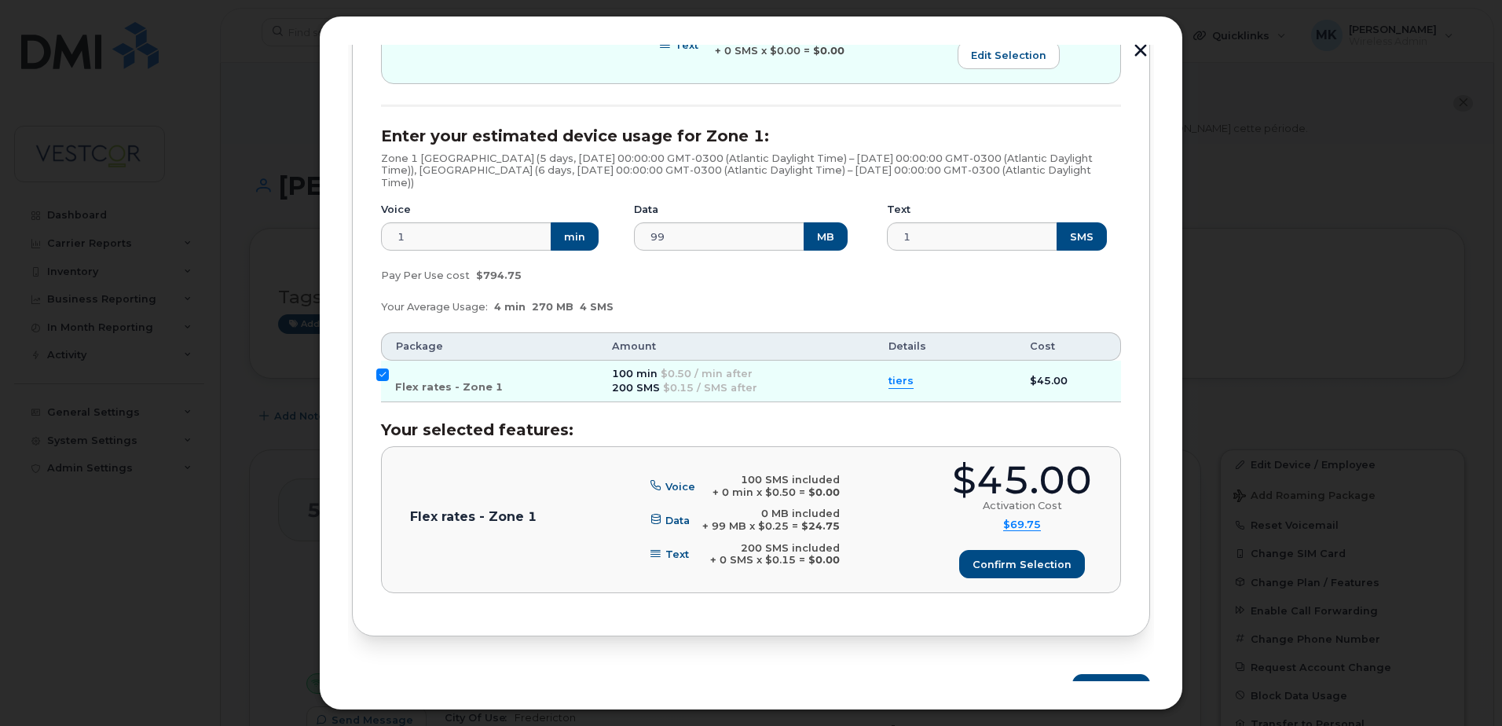
scroll to position [696, 0]
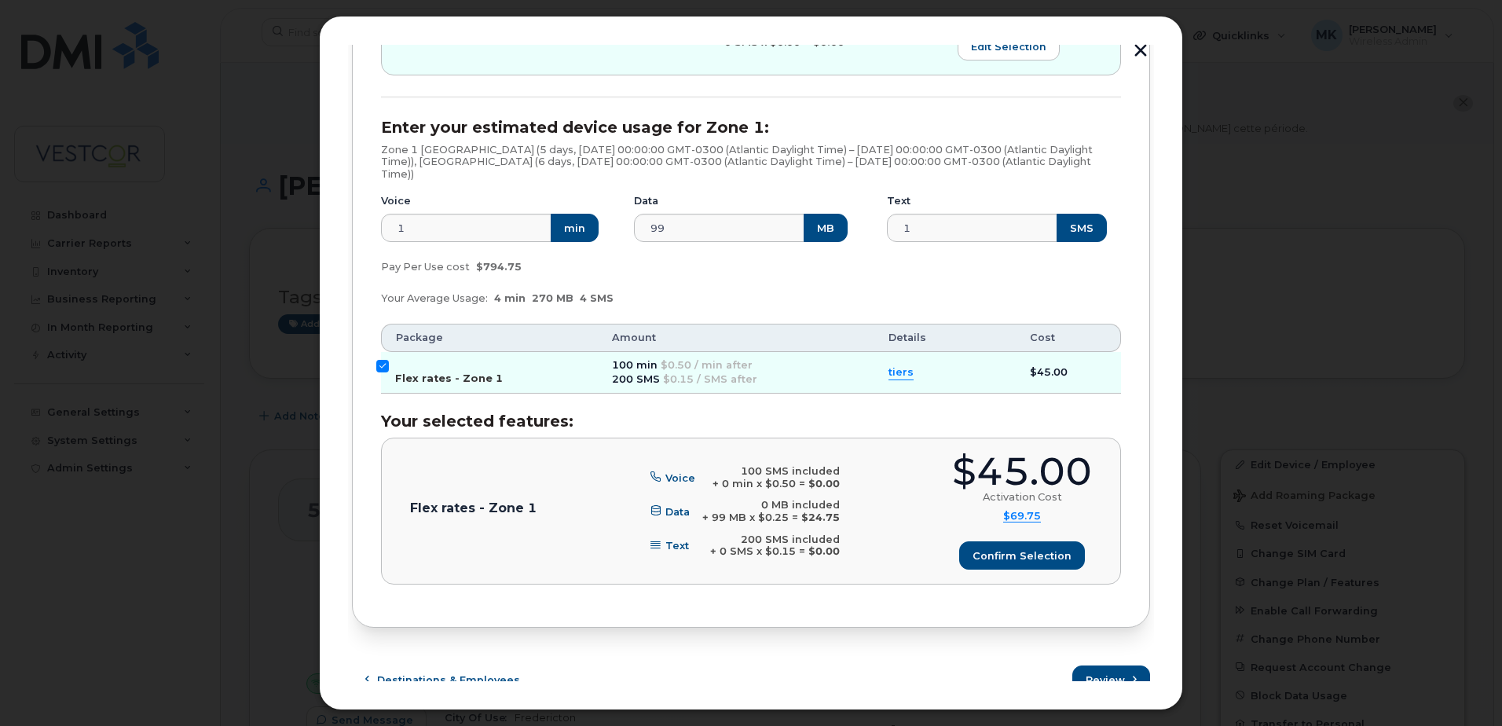
click at [386, 363] on input "Flex rates - Zone 1" at bounding box center [382, 366] width 13 height 13
checkbox input "false"
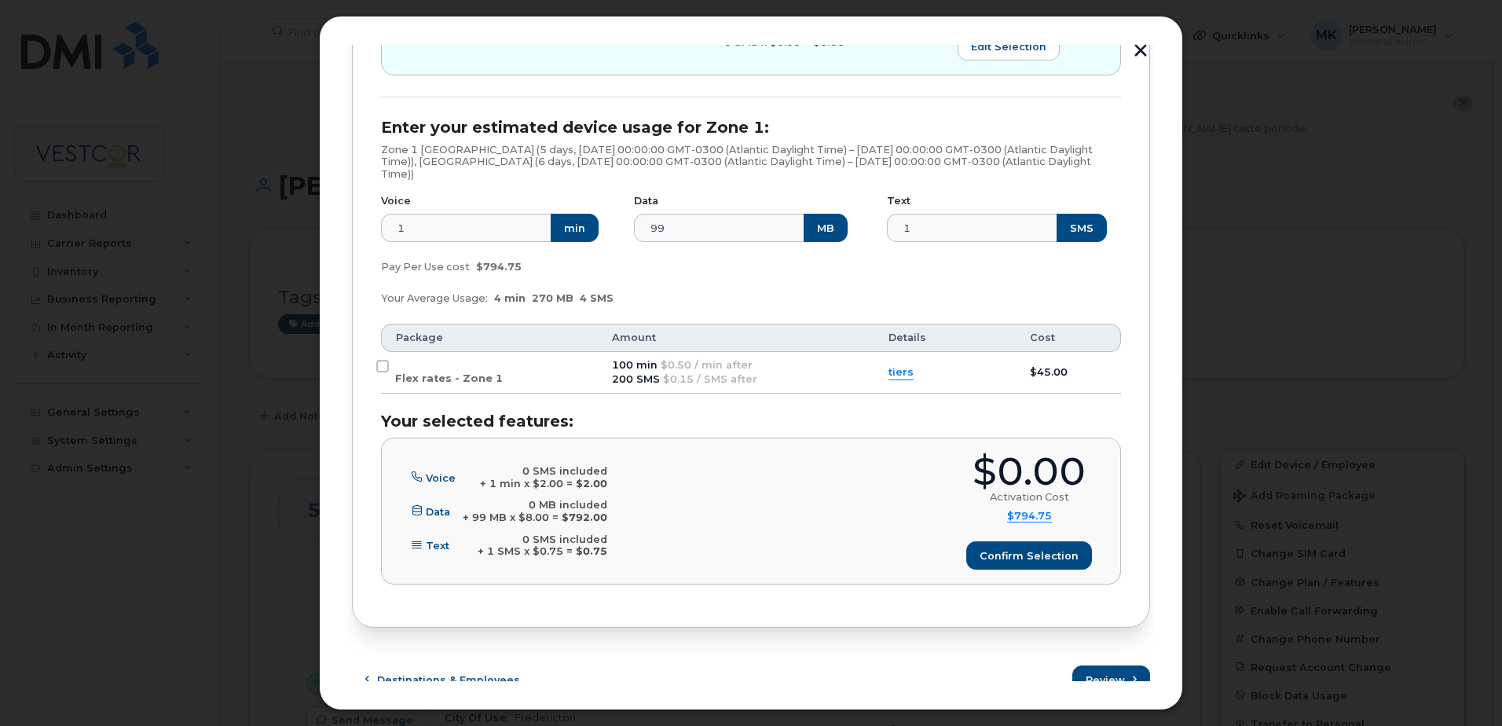
scroll to position [712, 0]
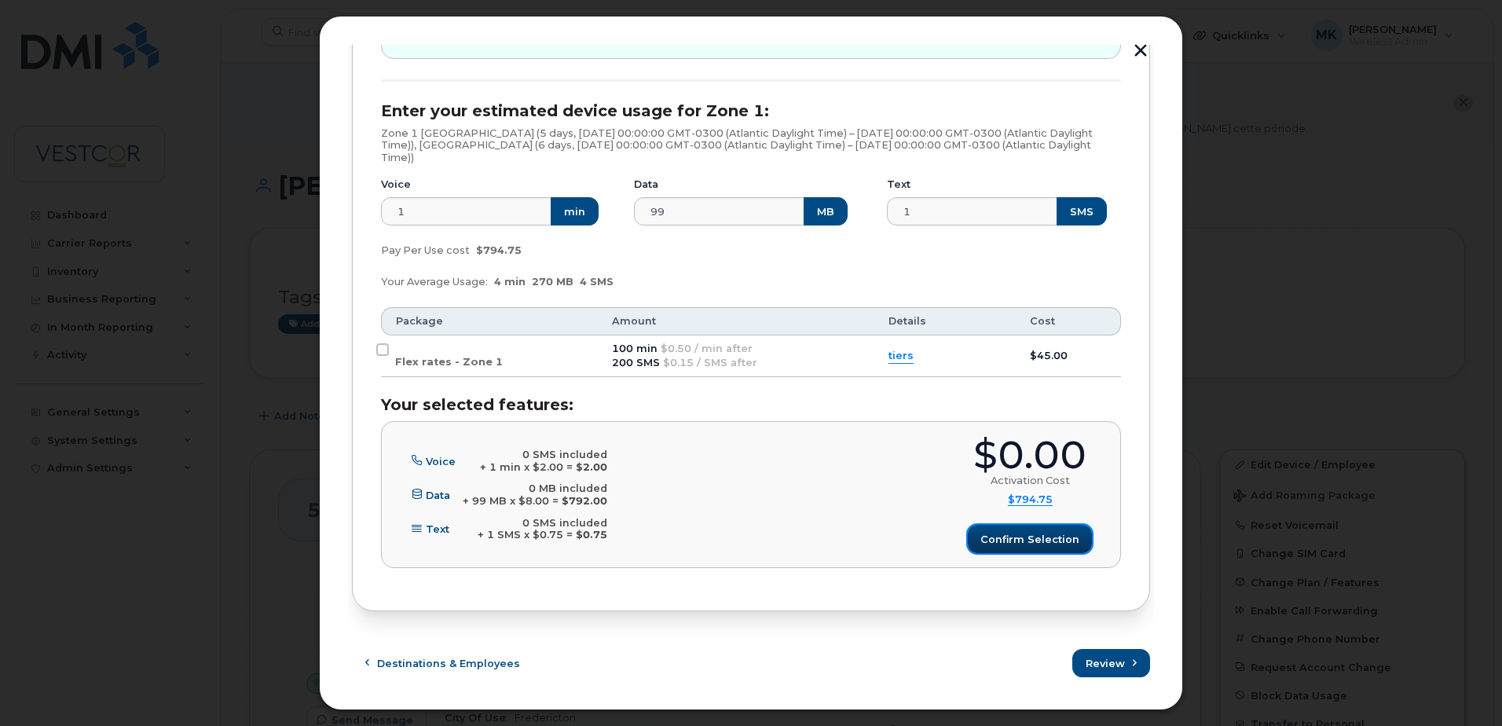
click at [1039, 542] on span "Confirm selection" at bounding box center [1029, 539] width 99 height 15
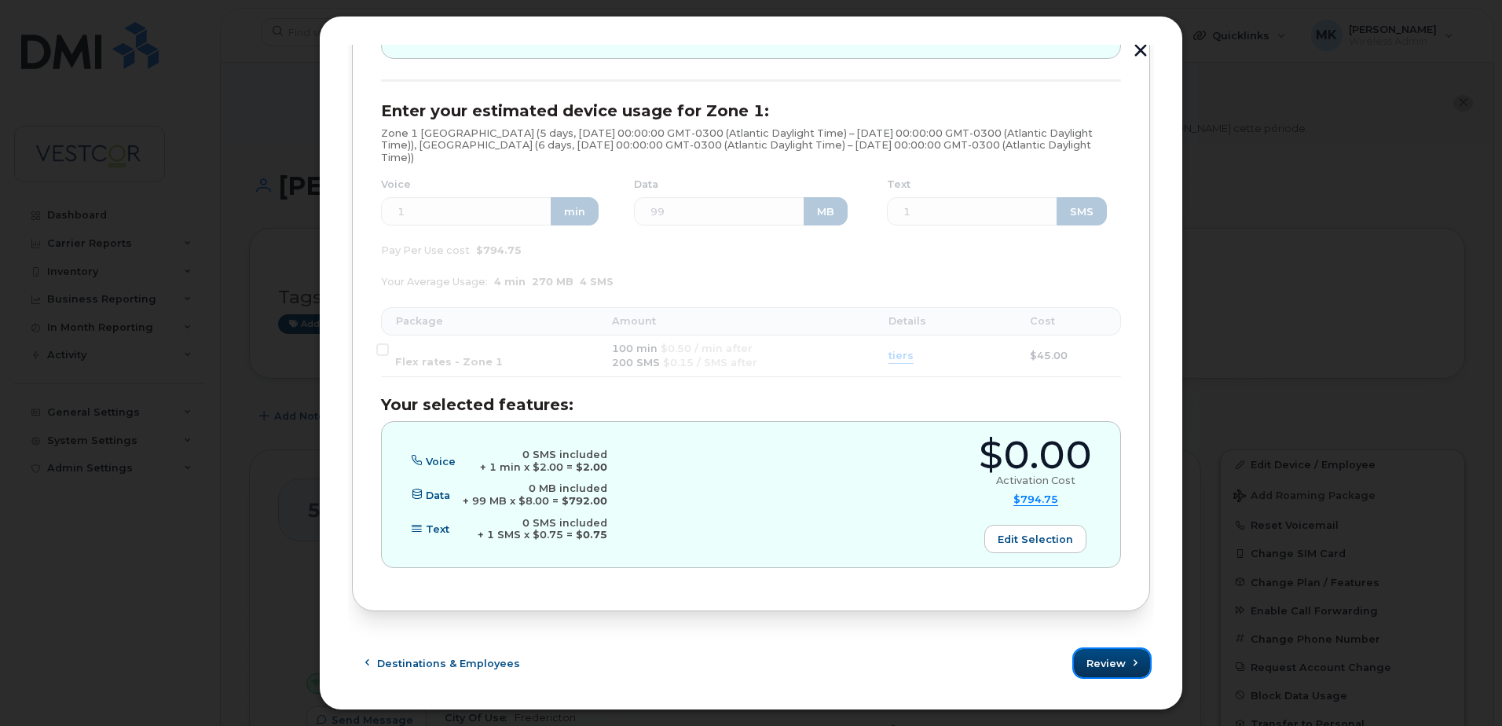
click at [1113, 665] on span "Review" at bounding box center [1105, 663] width 39 height 15
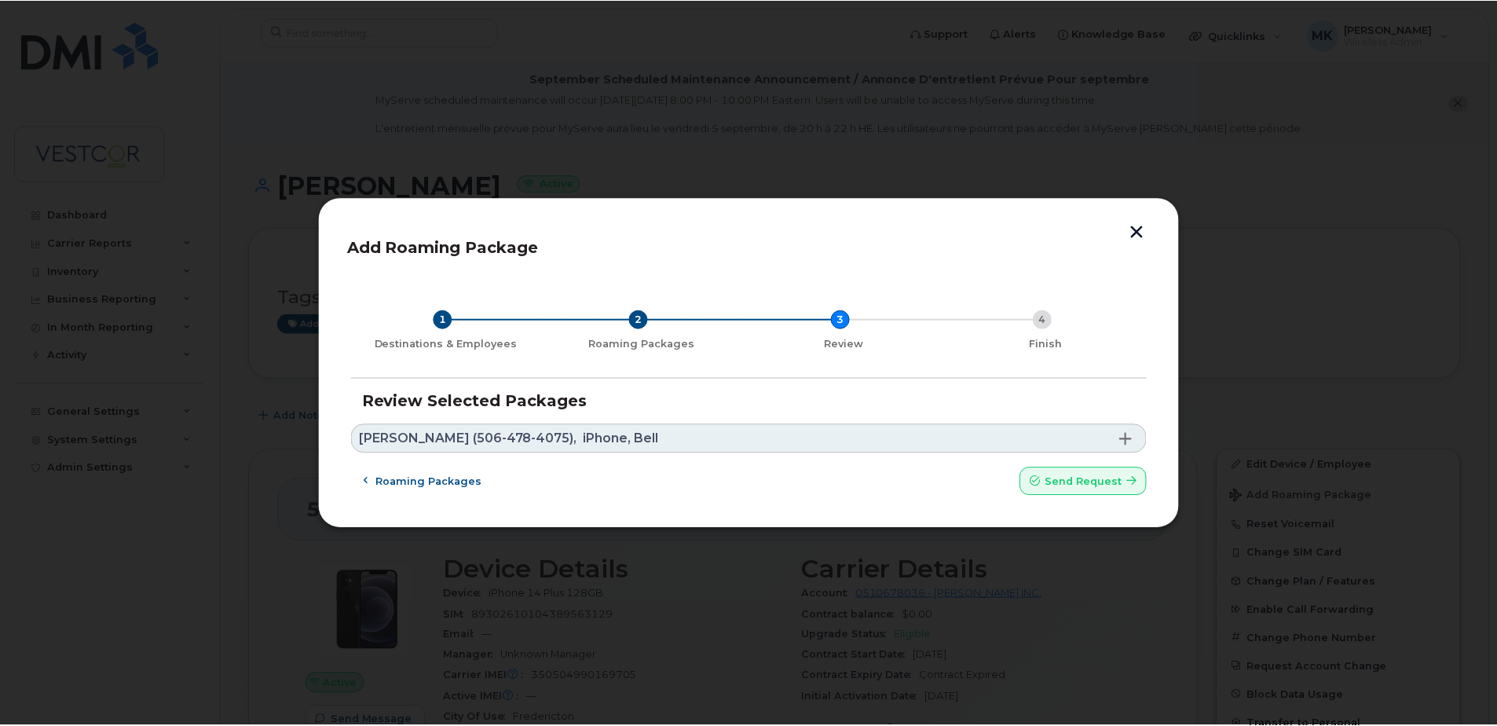
scroll to position [0, 0]
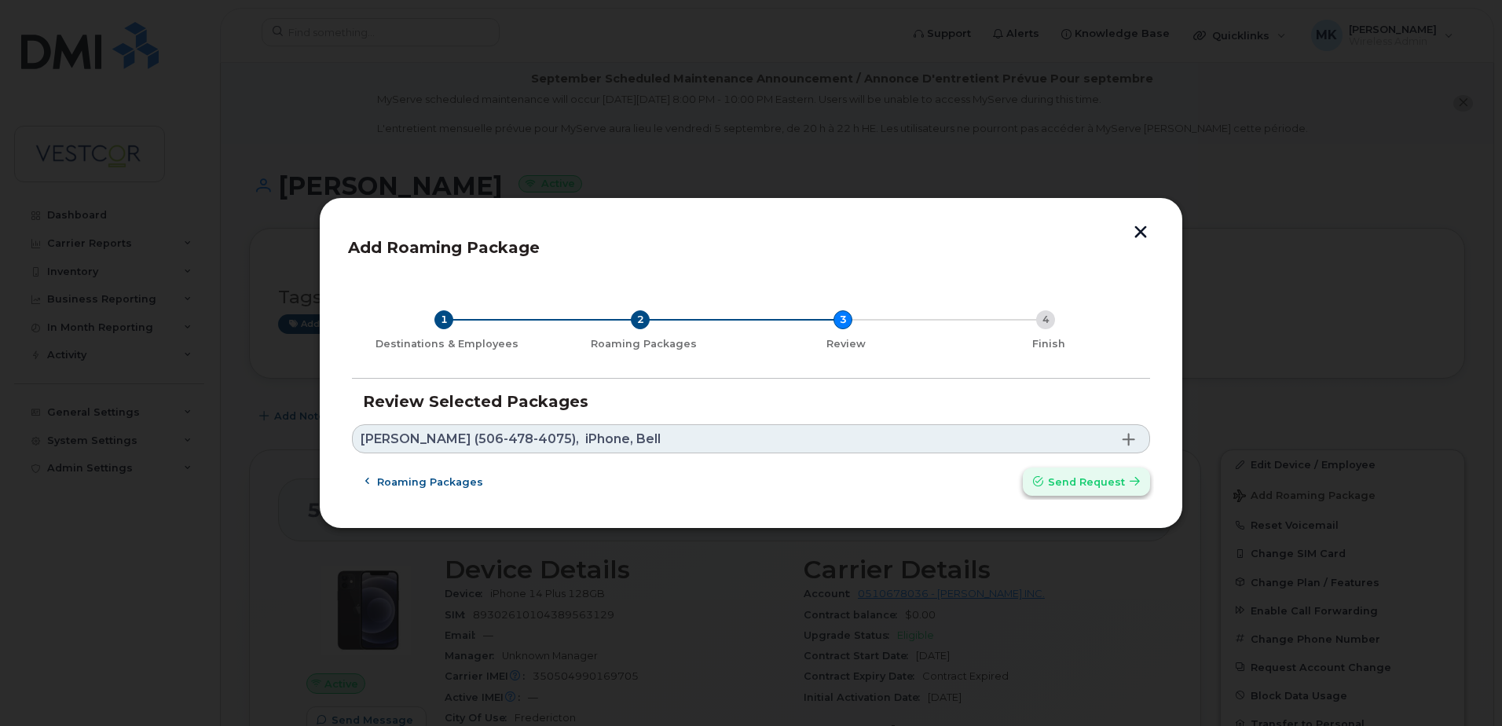
click at [1092, 478] on span "Send request" at bounding box center [1086, 481] width 77 height 15
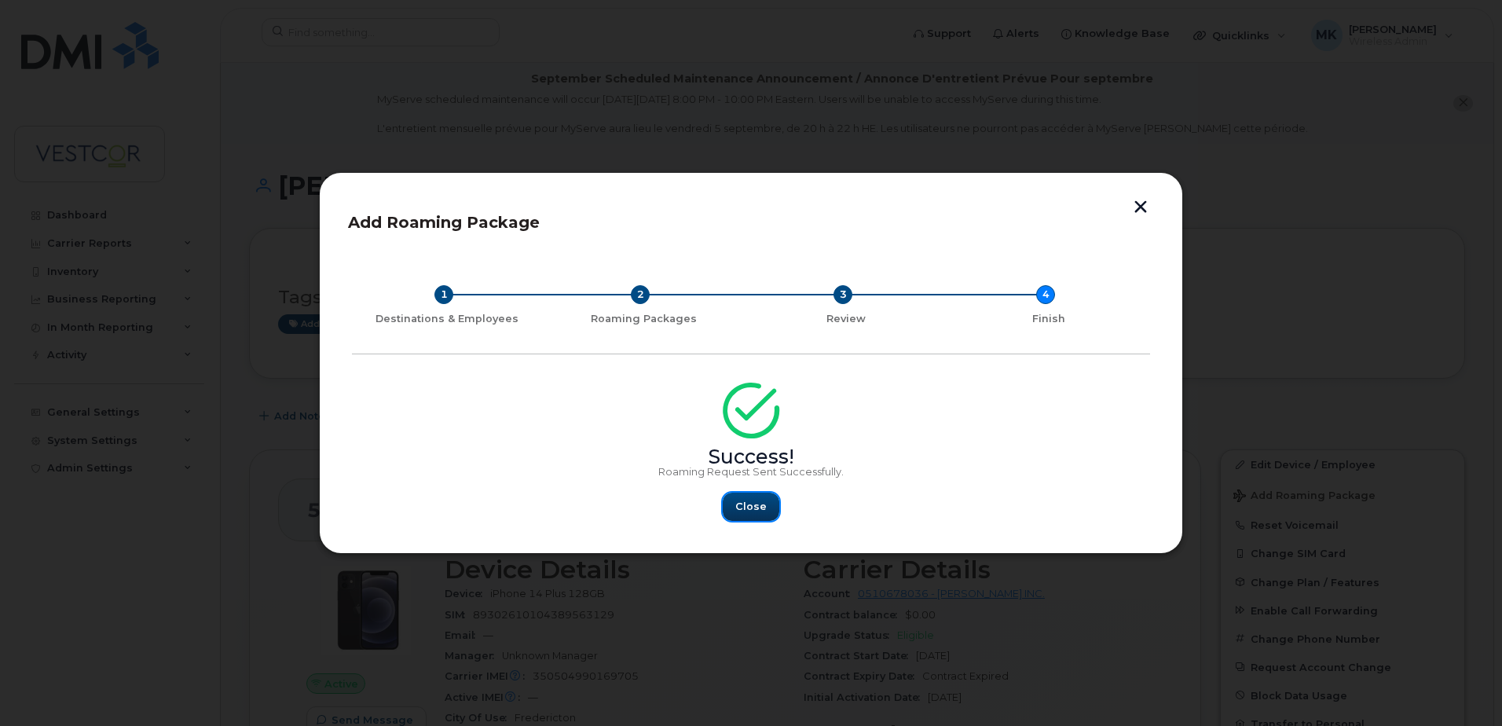
click at [764, 508] on span "Close" at bounding box center [750, 506] width 31 height 15
